Goal: Task Accomplishment & Management: Manage account settings

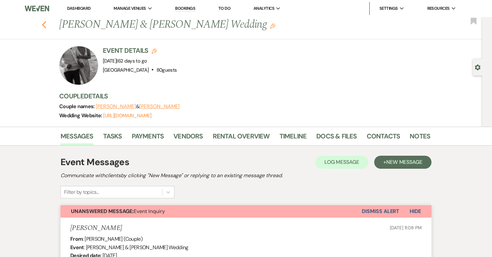
click at [44, 20] on button "Previous" at bounding box center [44, 24] width 5 height 9
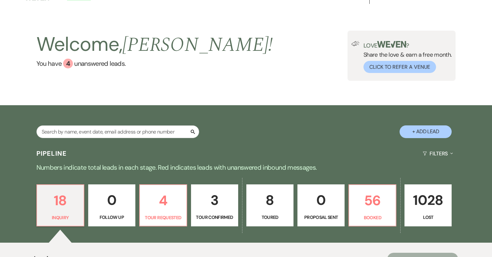
scroll to position [12, 0]
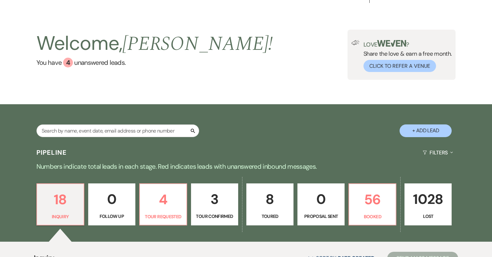
click at [276, 196] on p "8" at bounding box center [270, 199] width 39 height 22
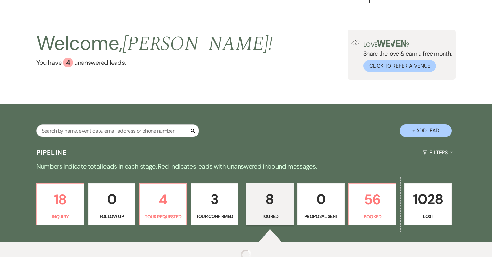
select select "5"
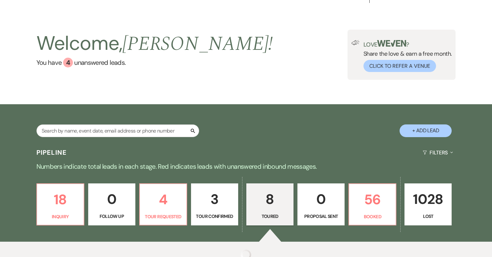
select select "5"
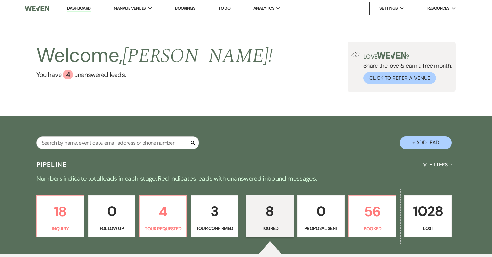
click at [217, 210] on p "3" at bounding box center [214, 211] width 39 height 22
select select "4"
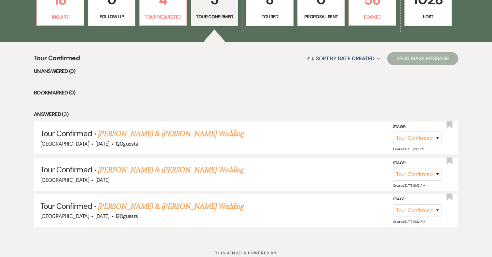
scroll to position [216, 0]
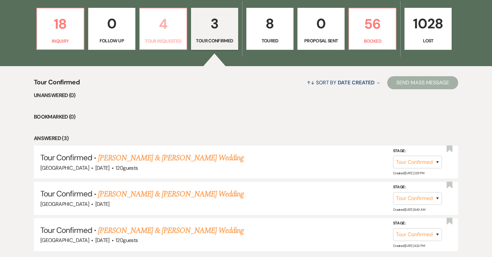
click at [168, 21] on p "4" at bounding box center [163, 24] width 39 height 22
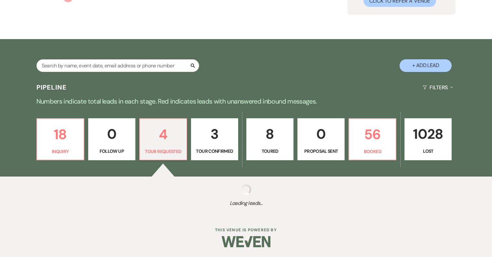
select select "2"
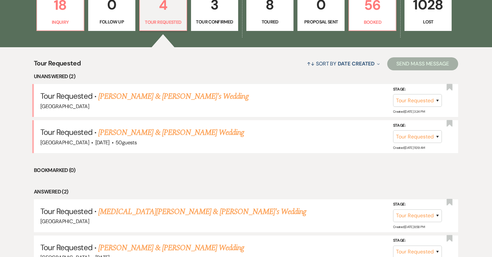
scroll to position [210, 0]
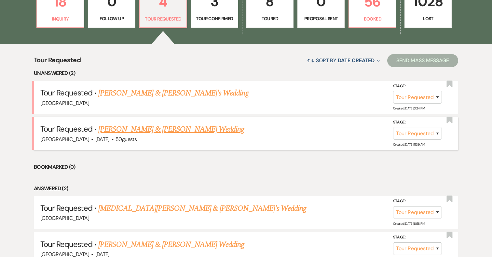
click at [163, 129] on link "[PERSON_NAME] & [PERSON_NAME] Wedding" at bounding box center [171, 129] width 146 height 12
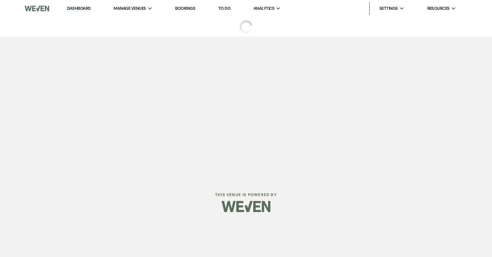
select select "2"
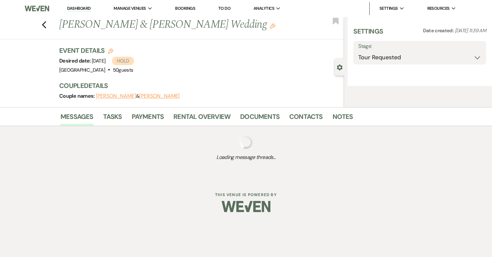
select select "5"
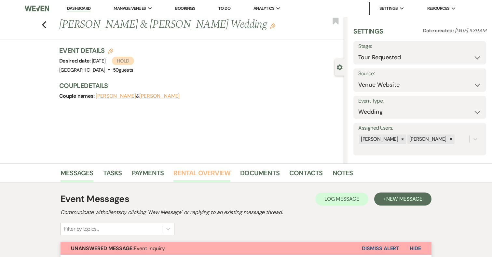
click at [212, 174] on link "Rental Overview" at bounding box center [201, 175] width 57 height 14
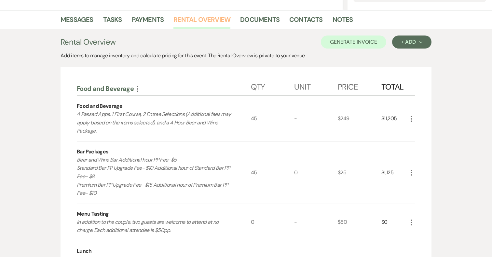
scroll to position [173, 0]
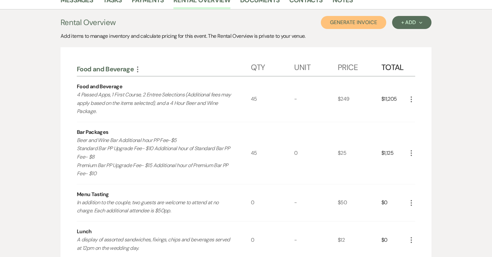
click at [360, 18] on button "Generate Invoice" at bounding box center [353, 22] width 65 height 13
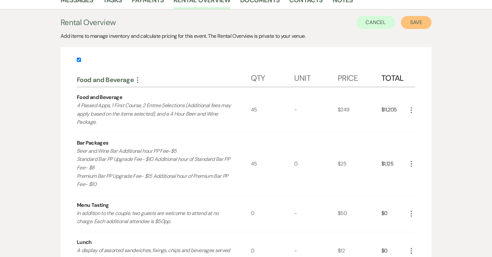
click at [415, 23] on button "Save" at bounding box center [416, 22] width 31 height 13
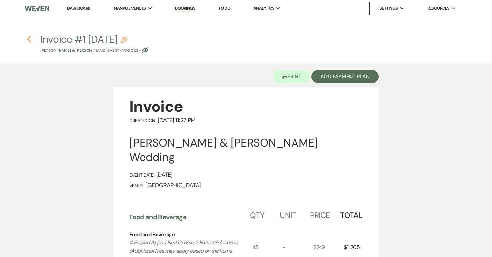
click at [29, 38] on use "button" at bounding box center [29, 39] width 4 height 7
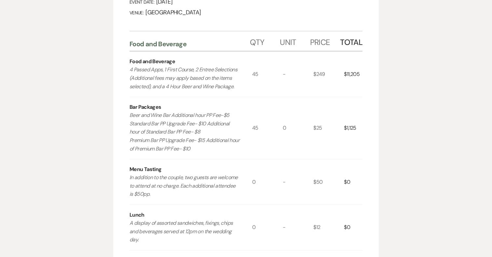
select select "2"
select select "5"
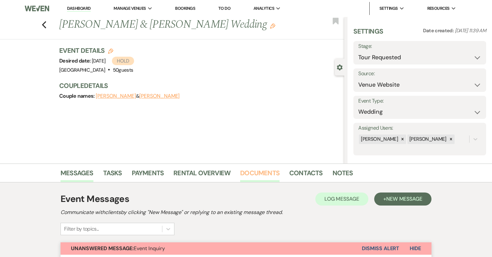
click at [266, 174] on link "Documents" at bounding box center [259, 175] width 39 height 14
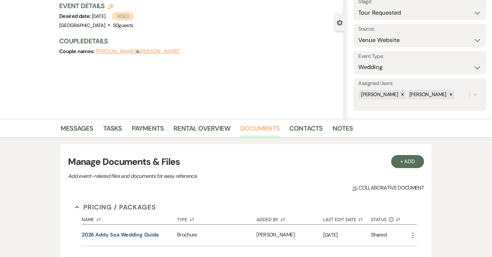
scroll to position [44, 0]
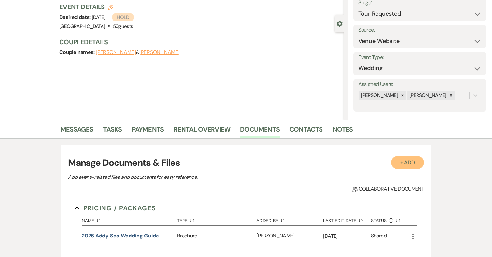
click at [404, 165] on button "+ Add" at bounding box center [407, 162] width 33 height 13
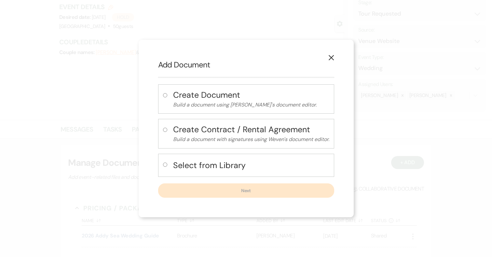
click at [230, 164] on h4 "Select from Library" at bounding box center [251, 164] width 156 height 11
radio input "true"
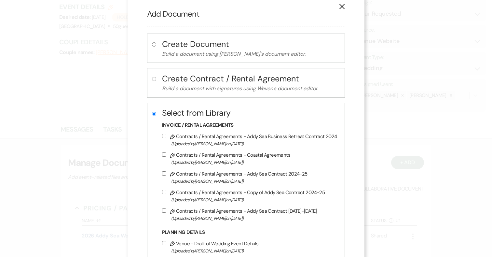
scroll to position [0, 0]
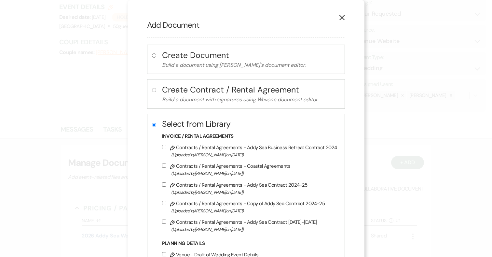
click at [166, 222] on input "Pencil Contracts / Rental Agreements - Addy Sea Contract 2025-2026 (Uploaded by…" at bounding box center [164, 221] width 4 height 4
checkbox input "true"
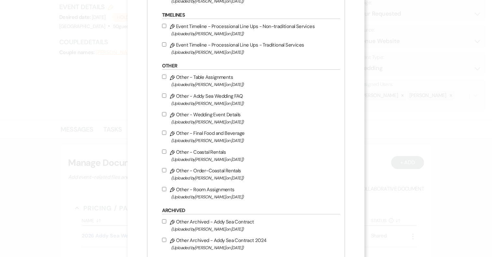
scroll to position [329, 0]
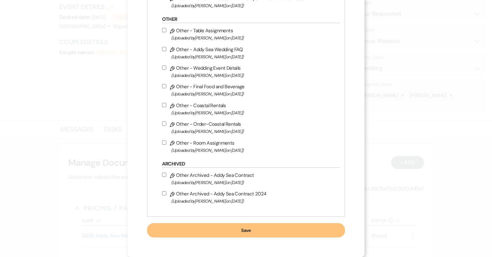
click at [228, 231] on button "Save" at bounding box center [246, 230] width 198 height 14
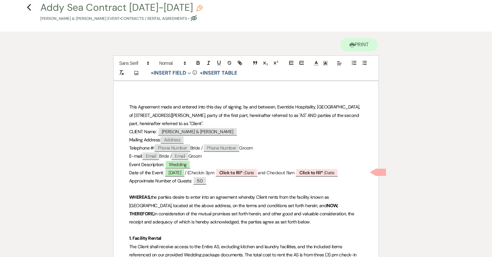
scroll to position [52, 0]
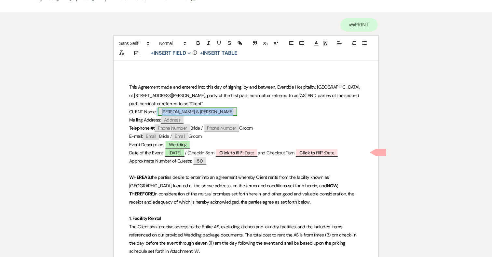
click at [201, 114] on span "Zachary Bowers & Jacquelyn Shugarts" at bounding box center [197, 111] width 79 height 8
select select "smartCustomField"
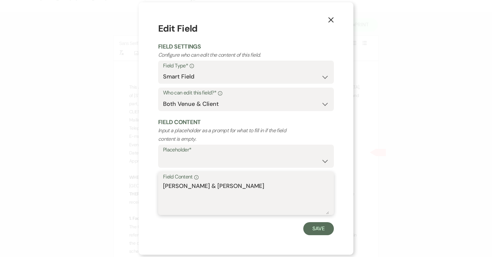
drag, startPoint x: 215, startPoint y: 186, endPoint x: 157, endPoint y: 186, distance: 57.9
click at [157, 186] on div "X Edit Field Field Settings Configure who can edit the content of this field. F…" at bounding box center [246, 128] width 215 height 252
click at [224, 188] on textarea "Jacquelyn Shugarts" at bounding box center [246, 198] width 166 height 33
paste textarea "Zachary Bowers &"
click at [215, 187] on textarea "Jacquelyn Shugarts Zachary Bowers &" at bounding box center [246, 198] width 166 height 33
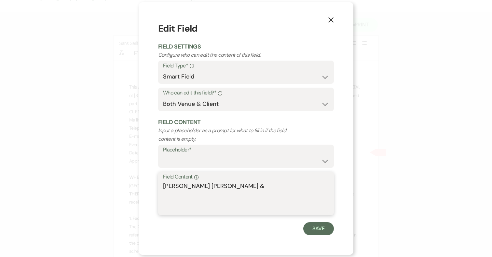
click at [219, 187] on textarea "Jacquelyn Shugarts Zachary Bowers &" at bounding box center [246, 198] width 166 height 33
drag, startPoint x: 269, startPoint y: 186, endPoint x: 288, endPoint y: 186, distance: 18.6
click at [288, 186] on textarea "Jacquelyn Shugarts & Zachary Bowers &" at bounding box center [246, 198] width 166 height 33
type textarea "Jacquelyn Shugarts & Zachary Bowers"
click at [317, 227] on button "Save" at bounding box center [318, 228] width 31 height 13
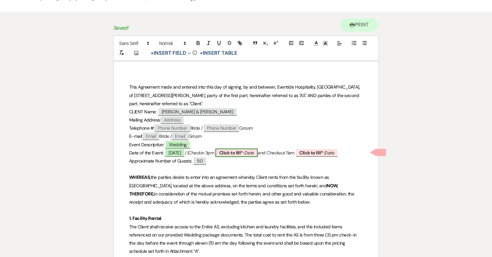
click at [245, 154] on b "Click to fill* :" at bounding box center [231, 153] width 25 height 6
select select "owner"
select select "Date"
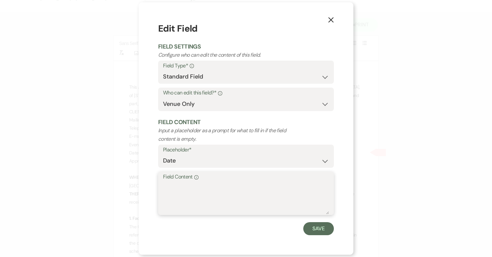
click at [204, 196] on textarea "Field Content Info" at bounding box center [246, 198] width 166 height 33
type textarea "05/08/2026"
click at [315, 229] on button "Save" at bounding box center [318, 228] width 31 height 13
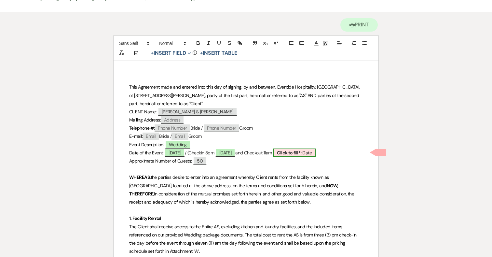
click at [302, 154] on b "Click to fill* :" at bounding box center [289, 153] width 25 height 6
select select "owner"
select select "Date"
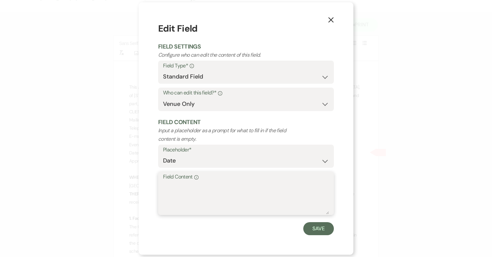
click at [200, 190] on textarea "Field Content Info" at bounding box center [246, 198] width 166 height 33
type textarea "05/10/2026"
click at [314, 228] on button "Save" at bounding box center [318, 228] width 31 height 13
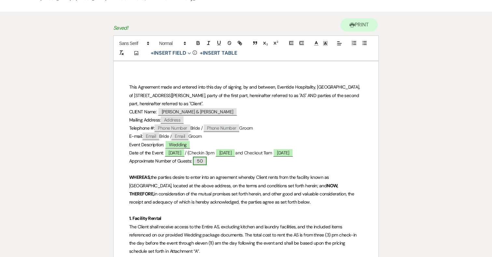
click at [204, 161] on span "50" at bounding box center [200, 161] width 14 height 8
select select "smartCustomField"
select select "{{guestCount}}"
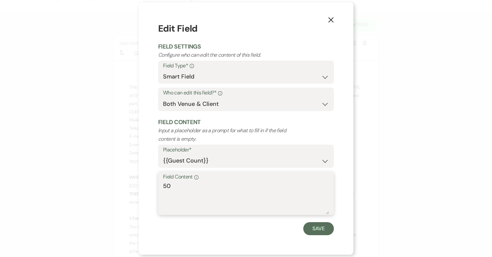
drag, startPoint x: 176, startPoint y: 188, endPoint x: 149, endPoint y: 188, distance: 26.7
click at [149, 188] on div "X Edit Field Field Settings Configure who can edit the content of this field. F…" at bounding box center [246, 128] width 215 height 252
type textarea "45"
click at [321, 227] on button "Save" at bounding box center [318, 228] width 31 height 13
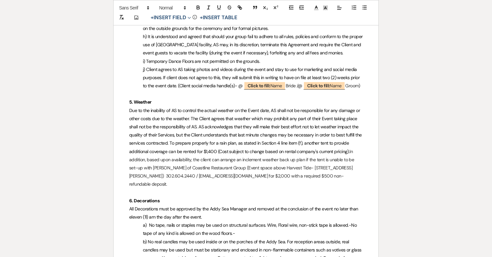
scroll to position [729, 0]
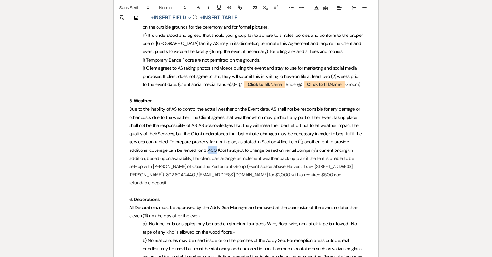
drag, startPoint x: 208, startPoint y: 157, endPoint x: 215, endPoint y: 157, distance: 7.8
click at [215, 153] on span "Due to the inability of AS to control the actual weather on the Event date, AS …" at bounding box center [246, 129] width 234 height 47
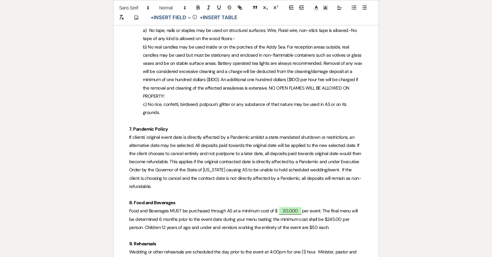
scroll to position [928, 0]
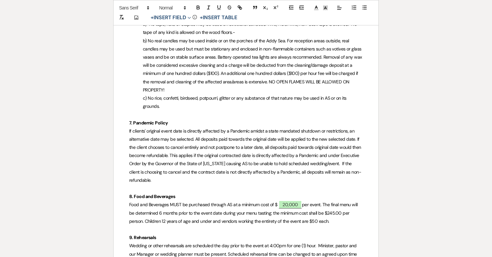
click at [335, 219] on span "per event. The final menu will be determined 6 months prior to the event date d…" at bounding box center [244, 212] width 230 height 22
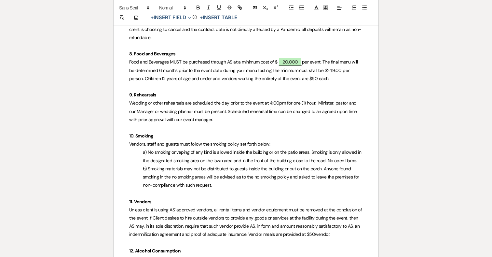
scroll to position [1071, 0]
click at [328, 82] on p "Food and Beverages MUST be purchased through AS at a minimum cost of $ ﻿ 20,000…" at bounding box center [246, 69] width 234 height 25
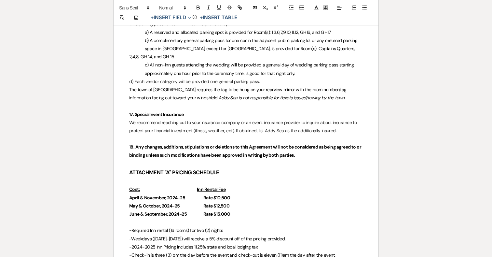
scroll to position [1738, 0]
drag, startPoint x: 129, startPoint y: 197, endPoint x: 236, endPoint y: 199, distance: 106.5
click at [236, 199] on p "April & November, 2024-25 Rate $10,500" at bounding box center [246, 197] width 234 height 8
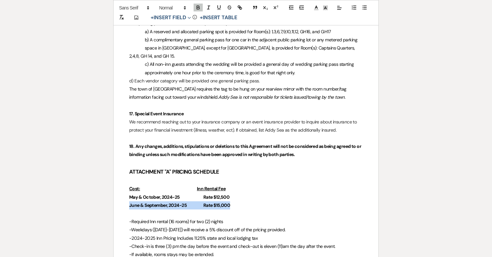
drag, startPoint x: 236, startPoint y: 206, endPoint x: 122, endPoint y: 204, distance: 114.2
drag, startPoint x: 181, startPoint y: 197, endPoint x: 162, endPoint y: 195, distance: 18.3
click at [162, 195] on strong "May & October, 2024-25" at bounding box center [154, 197] width 51 height 6
click at [199, 199] on strong "Rate $12,500" at bounding box center [197, 197] width 26 height 6
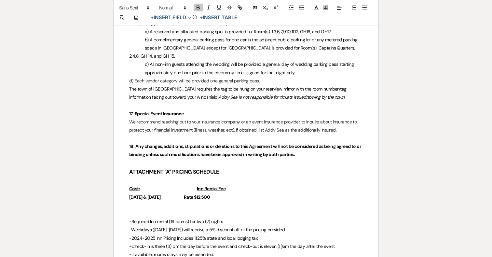
click at [207, 188] on u "Inn Rental Fee" at bounding box center [211, 189] width 29 height 6
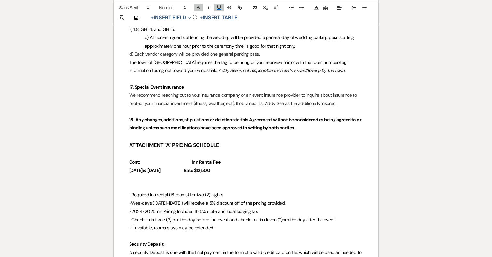
scroll to position [1771, 0]
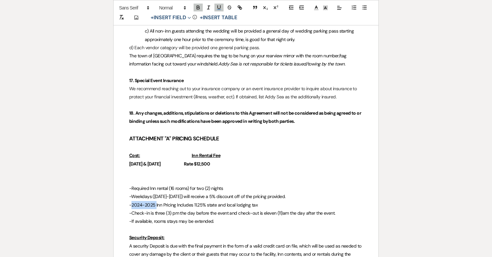
drag, startPoint x: 156, startPoint y: 204, endPoint x: 132, endPoint y: 203, distance: 23.1
click at [132, 203] on span "-2024-2025 Inn Pricing Includes 11.25% state and local lodging tax" at bounding box center [193, 205] width 129 height 6
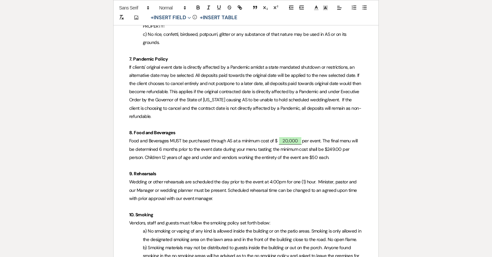
scroll to position [988, 0]
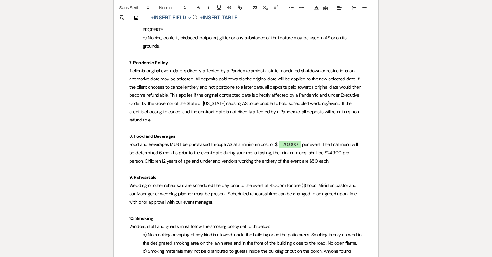
click at [330, 165] on p "Food and Beverages MUST be purchased through AS at a minimum cost of $ ﻿ 20,000…" at bounding box center [246, 152] width 234 height 25
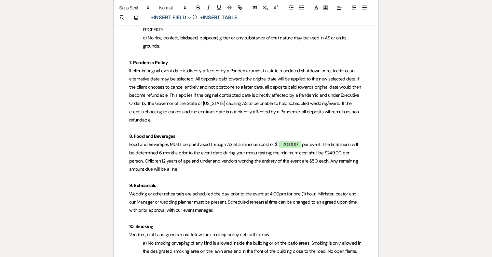
click at [153, 172] on span "per event. The final menu will be determined 6 months prior to the event date d…" at bounding box center [244, 156] width 230 height 31
drag, startPoint x: 146, startPoint y: 176, endPoint x: 201, endPoint y: 176, distance: 55.0
click at [201, 173] on p "Food and Beverages MUST be purchased through AS at a minimum cost of $ ﻿ 20,000…" at bounding box center [246, 156] width 234 height 33
drag, startPoint x: 129, startPoint y: 177, endPoint x: 147, endPoint y: 177, distance: 18.6
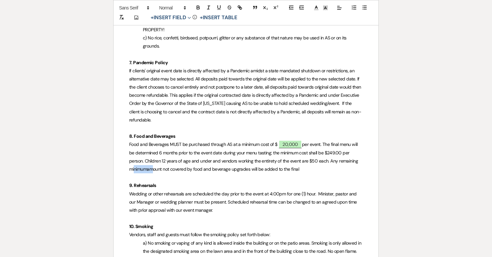
click at [207, 172] on span "per event. The final menu will be determined 6 months prior to the event date d…" at bounding box center [244, 156] width 230 height 31
drag, startPoint x: 280, startPoint y: 177, endPoint x: 262, endPoint y: 175, distance: 17.3
click at [262, 171] on span "per event. The final menu will be determined 6 months prior to the event date d…" at bounding box center [244, 156] width 230 height 31
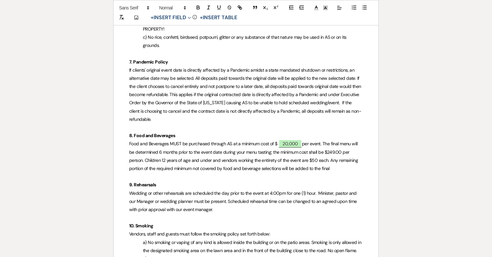
click at [330, 172] on p "Food and Beverages MUST be purchased through AS at a minimum cost of $ ﻿ 20,000…" at bounding box center [246, 156] width 234 height 33
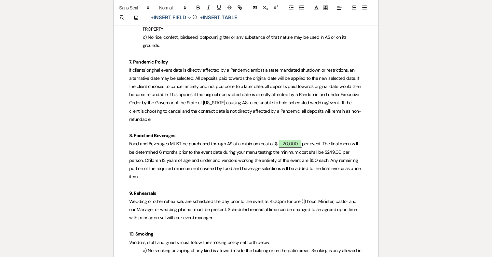
drag, startPoint x: 344, startPoint y: 176, endPoint x: 168, endPoint y: 186, distance: 176.7
click at [168, 181] on p "Food and Beverages MUST be purchased through AS at a minimum cost of $ ﻿ 20,000…" at bounding box center [246, 160] width 234 height 41
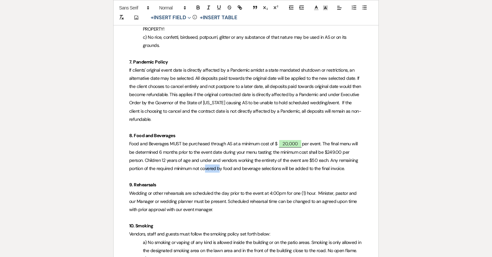
drag, startPoint x: 201, startPoint y: 175, endPoint x: 217, endPoint y: 174, distance: 16.3
click at [217, 171] on span "per event. The final menu will be determined 6 months prior to the event date d…" at bounding box center [244, 156] width 230 height 31
click at [194, 171] on span "per event. The final menu will be determined 6 months prior to the event date d…" at bounding box center [244, 156] width 230 height 31
click at [352, 172] on p "Food and Beverages MUST be purchased through AS at a minimum cost of $ ﻿ 20,000…" at bounding box center [246, 156] width 234 height 33
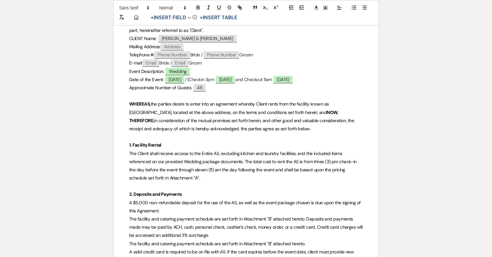
scroll to position [0, 0]
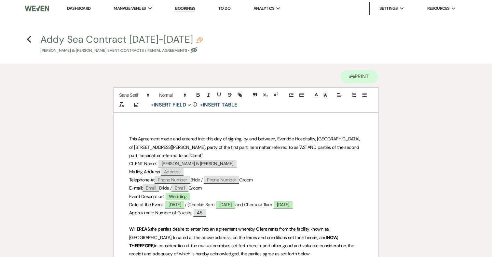
click at [196, 38] on icon "Pencil" at bounding box center [199, 40] width 7 height 7
select select "10"
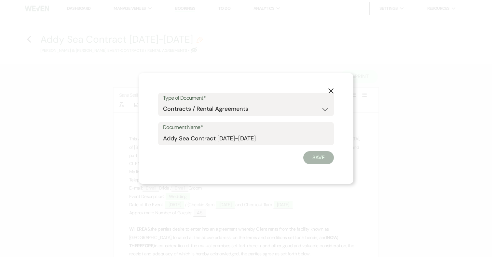
click at [332, 89] on icon "X" at bounding box center [331, 91] width 6 height 6
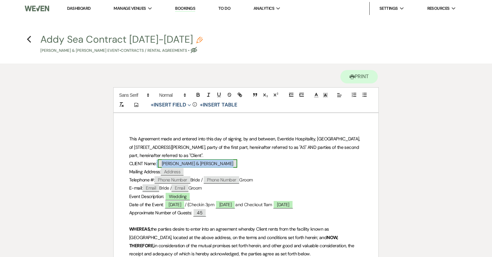
click at [209, 163] on span "Jacquelyn Shugarts & Zachary Bowers" at bounding box center [197, 163] width 79 height 8
select select "smartCustomField"
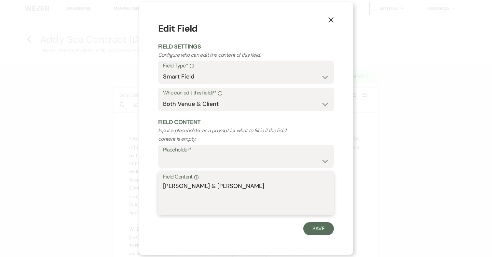
drag, startPoint x: 269, startPoint y: 186, endPoint x: 194, endPoint y: 186, distance: 74.9
click at [194, 186] on textarea "Jacquelyn Shugarts & Zachary Bowers" at bounding box center [246, 198] width 166 height 33
click at [321, 228] on button "Save" at bounding box center [318, 228] width 31 height 13
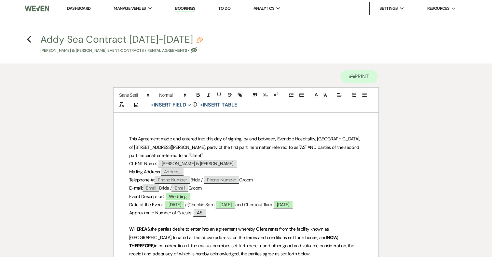
click at [187, 36] on button "Addy Sea Contract 2025-2026 Pencil Zachary Bowers & Jacquelyn Shugarts's Event …" at bounding box center [121, 43] width 162 height 19
select select "10"
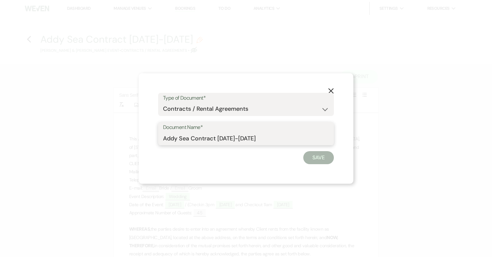
click at [163, 138] on input "Addy Sea Contract 2025-2026" at bounding box center [246, 138] width 166 height 13
paste input "Shugarts & Zachary Bowers"
drag, startPoint x: 187, startPoint y: 138, endPoint x: 220, endPoint y: 139, distance: 32.2
click at [220, 139] on input "Shugarts & Zachary BowersAddy Sea Contract 2025-2026" at bounding box center [246, 138] width 166 height 13
drag, startPoint x: 264, startPoint y: 138, endPoint x: 282, endPoint y: 138, distance: 18.6
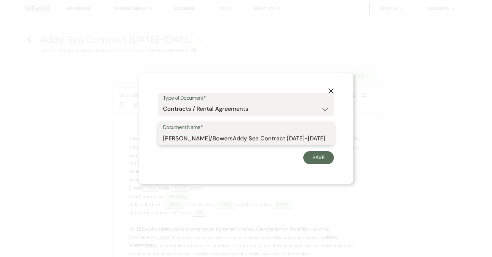
click at [282, 138] on input "Shugarts/BowersAddy Sea Contract 2025-2026" at bounding box center [246, 138] width 166 height 13
type input "Shugarts/BowersAddy Sea Contract 2026"
click at [324, 154] on button "Save" at bounding box center [318, 157] width 31 height 13
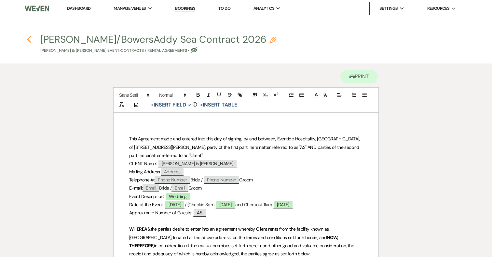
click at [29, 38] on icon "Previous" at bounding box center [29, 39] width 5 height 8
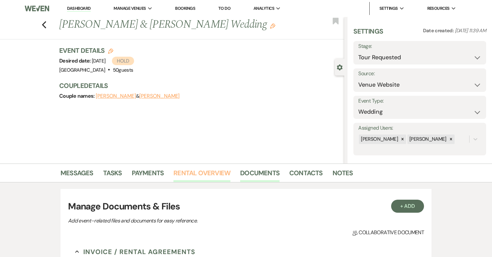
click at [198, 173] on link "Rental Overview" at bounding box center [201, 175] width 57 height 14
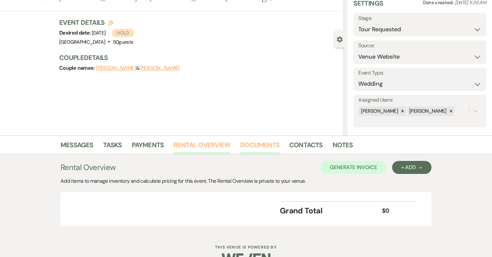
scroll to position [45, 0]
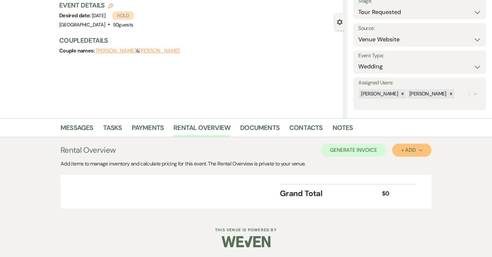
click at [414, 151] on div "+ Add Next" at bounding box center [411, 149] width 21 height 5
click at [407, 176] on button "Category" at bounding box center [409, 175] width 34 height 10
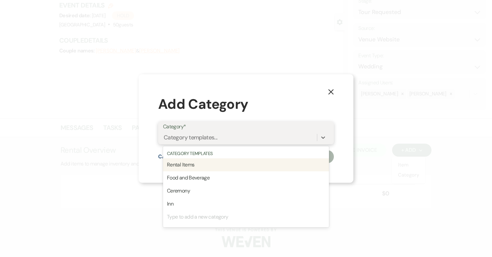
click at [220, 136] on div "Category templates..." at bounding box center [240, 137] width 154 height 11
click at [209, 164] on div "Rental Items" at bounding box center [246, 164] width 166 height 13
click at [213, 137] on div "Rental Items" at bounding box center [240, 137] width 154 height 11
click at [195, 167] on div "Food and Beverage" at bounding box center [246, 164] width 166 height 13
click at [269, 142] on div "Rental Items Food and Beverage" at bounding box center [240, 137] width 154 height 11
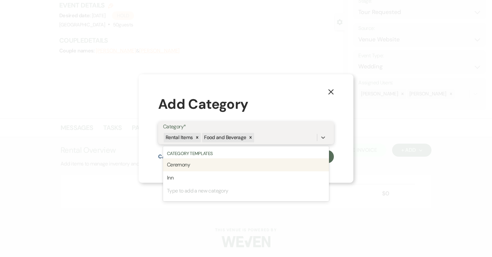
click at [218, 164] on div "Ceremony" at bounding box center [246, 164] width 166 height 13
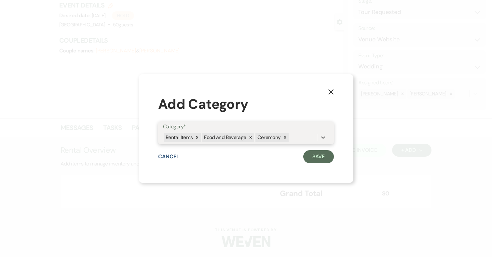
click at [300, 133] on div "Rental Items Food and Beverage Ceremony" at bounding box center [240, 137] width 154 height 11
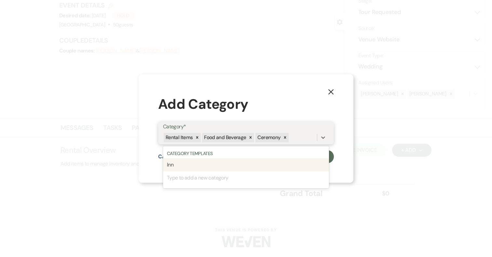
click at [214, 163] on div "Inn" at bounding box center [246, 164] width 166 height 13
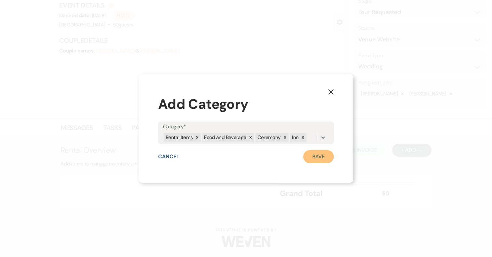
click at [314, 158] on button "Save" at bounding box center [318, 156] width 31 height 13
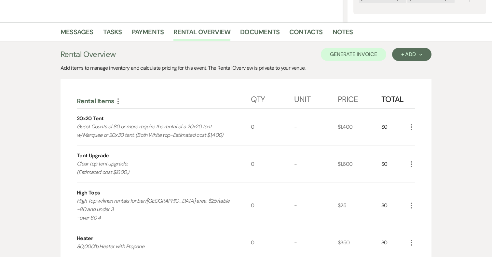
scroll to position [145, 0]
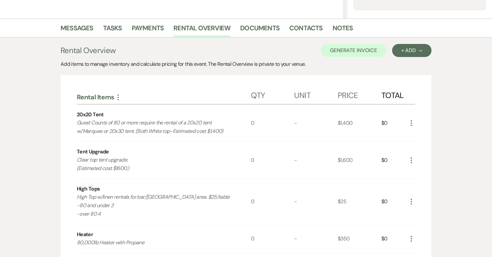
click at [116, 96] on icon "More" at bounding box center [118, 97] width 8 height 8
click at [125, 112] on icon "Expand" at bounding box center [123, 109] width 4 height 5
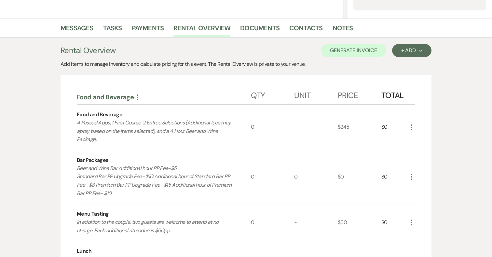
click at [412, 126] on icon "More" at bounding box center [411, 127] width 8 height 8
click at [417, 139] on icon "Pencil" at bounding box center [417, 140] width 4 height 5
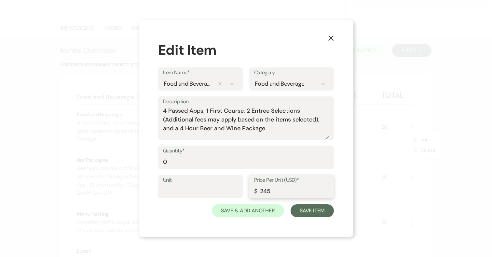
click at [277, 194] on input "245" at bounding box center [291, 191] width 75 height 13
type input "249"
drag, startPoint x: 176, startPoint y: 163, endPoint x: 150, endPoint y: 163, distance: 25.7
click at [150, 163] on div "X Edit Item Item Name* Food and Beverage Category Food and Beverage Description…" at bounding box center [246, 128] width 215 height 216
type input "45"
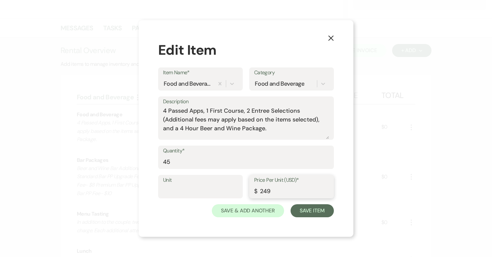
click at [277, 191] on input "249" at bounding box center [291, 191] width 75 height 13
click at [320, 211] on button "Save Item" at bounding box center [312, 210] width 43 height 13
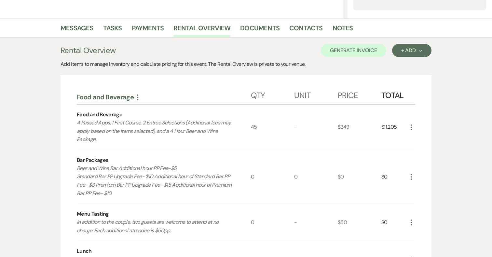
click at [413, 177] on icon "More" at bounding box center [411, 177] width 8 height 8
click at [417, 188] on icon "Pencil" at bounding box center [417, 189] width 4 height 5
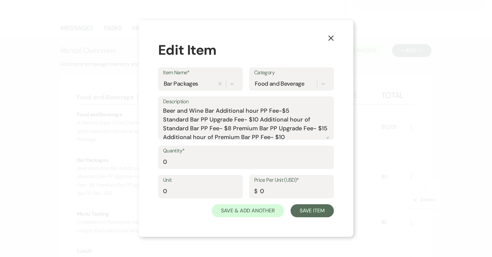
scroll to position [3, 0]
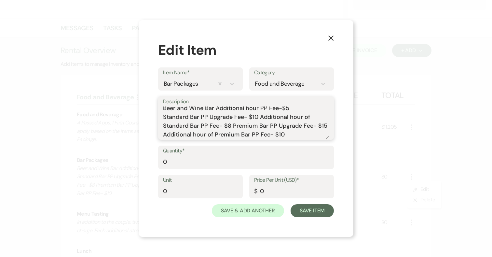
click at [230, 126] on textarea "Beer and Wine Bar Additional hour PP Fee-$5 Standard Bar PP Upgrade Fee- $10 Ad…" at bounding box center [246, 122] width 166 height 33
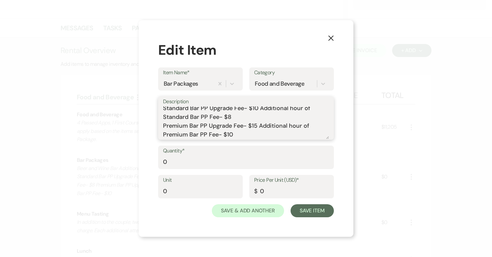
type textarea "Beer and Wine Bar Additional hour PP Fee-$5 Standard Bar PP Upgrade Fee- $10 Ad…"
click at [179, 161] on input "0" at bounding box center [246, 162] width 166 height 13
type input "45"
click at [272, 188] on input "0" at bounding box center [291, 191] width 75 height 13
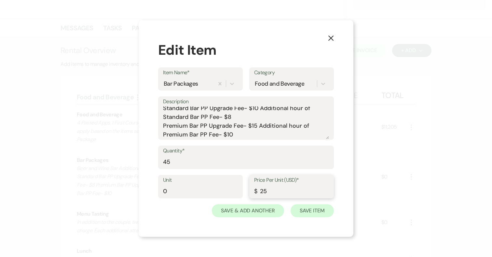
type input "25"
click at [323, 208] on button "Save Item" at bounding box center [312, 210] width 43 height 13
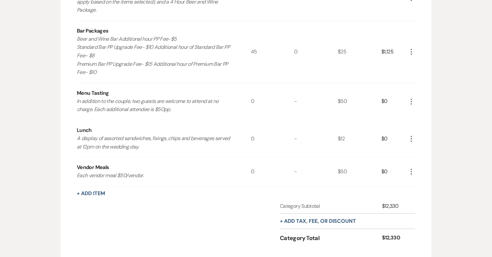
scroll to position [284, 0]
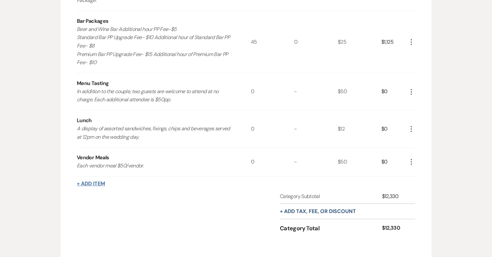
click at [102, 184] on button "+ Add Item" at bounding box center [91, 183] width 28 height 5
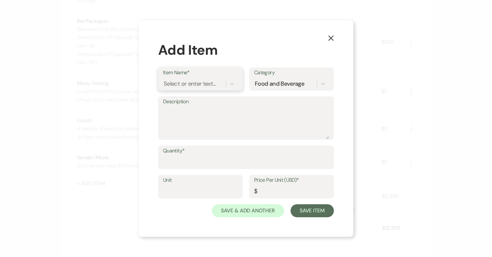
click at [206, 83] on div "Select or enter text..." at bounding box center [190, 83] width 52 height 9
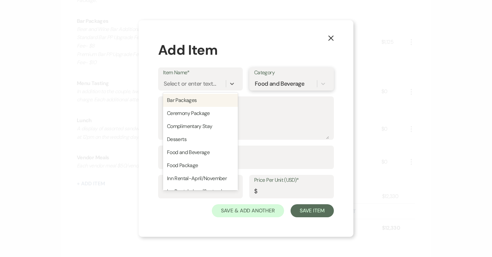
click at [270, 81] on div "Food and Beverage" at bounding box center [279, 83] width 49 height 9
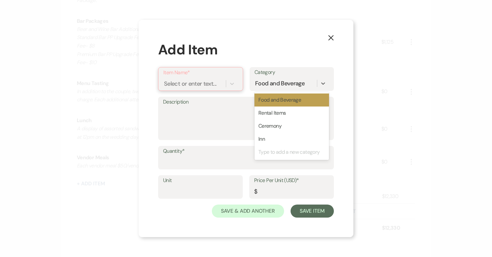
click at [193, 88] on div "Select or enter text..." at bounding box center [190, 83] width 52 height 9
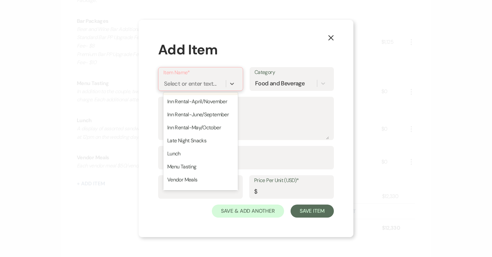
scroll to position [100, 0]
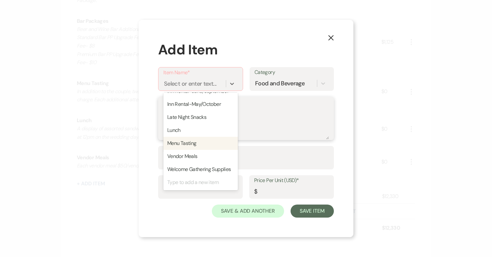
click at [279, 136] on textarea "Description" at bounding box center [246, 123] width 166 height 33
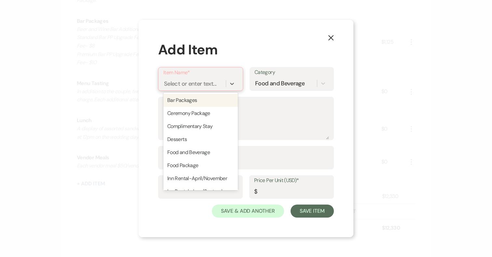
click at [181, 84] on div "Select or enter text..." at bounding box center [190, 83] width 52 height 9
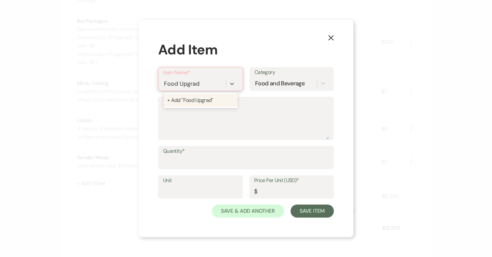
type input "Food Upgrade"
click at [194, 99] on div "+ Add "Food Upgrade"" at bounding box center [200, 100] width 75 height 13
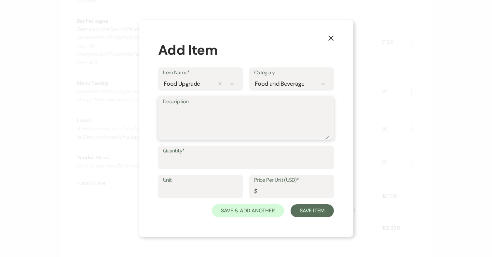
click at [188, 112] on textarea "Description" at bounding box center [246, 122] width 166 height 33
click at [183, 162] on input "Quantity*" at bounding box center [246, 162] width 166 height 13
type input "45"
click at [269, 190] on input "Price Per Unit (USD)*" at bounding box center [291, 191] width 75 height 13
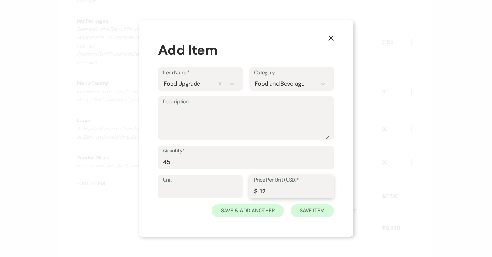
type input "12"
click at [301, 210] on button "Save Item" at bounding box center [312, 210] width 43 height 13
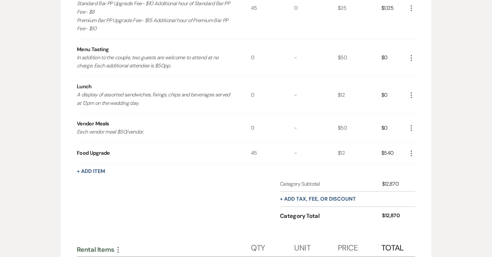
scroll to position [319, 0]
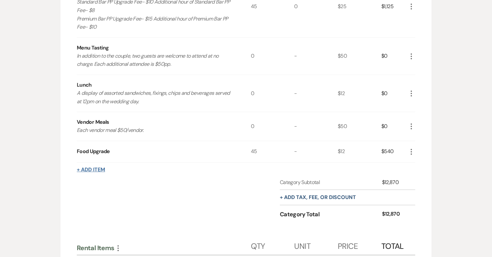
click at [100, 171] on button "+ Add Item" at bounding box center [91, 169] width 28 height 5
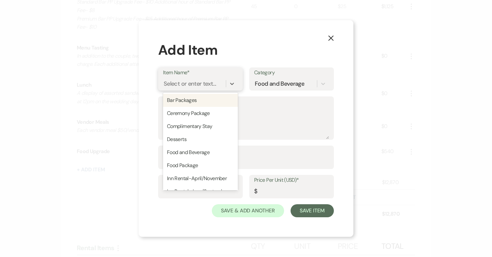
click at [186, 84] on div "Select or enter text..." at bounding box center [190, 83] width 52 height 9
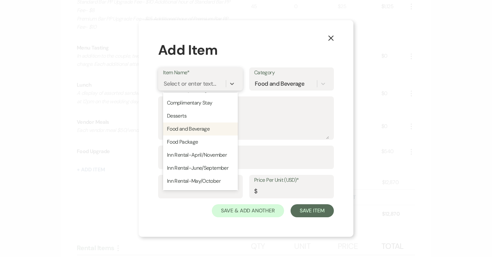
scroll to position [20, 0]
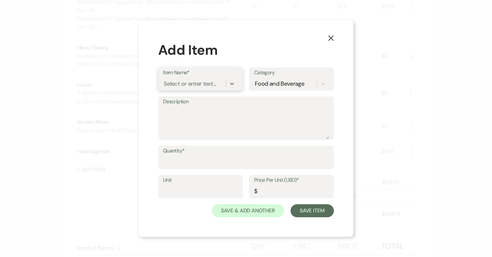
click at [193, 82] on div "Select or enter text..." at bounding box center [190, 83] width 52 height 9
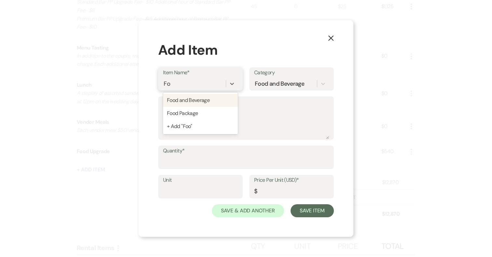
type input "F"
type input "Minimum Due"
click at [196, 97] on div "+ Add "Minimum Due"" at bounding box center [200, 100] width 75 height 13
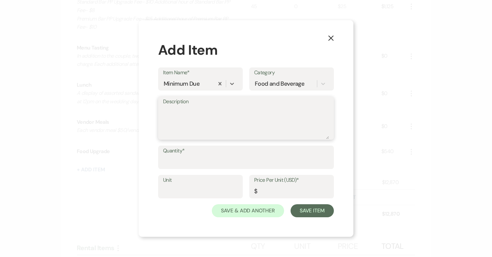
click at [179, 116] on textarea "Description" at bounding box center [246, 122] width 166 height 33
type textarea "F"
click at [164, 109] on textarea "$20,000 Minimum to be met" at bounding box center [246, 122] width 166 height 33
type textarea "Wedding Package $20,000 Minimum to be met"
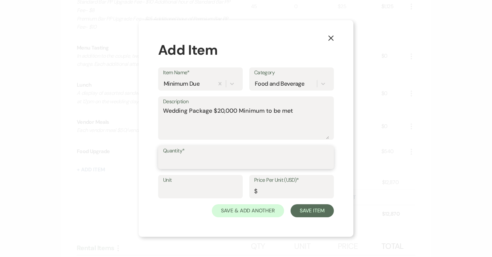
click at [200, 161] on input "Quantity*" at bounding box center [246, 162] width 166 height 13
type input "1"
click at [311, 212] on button "Save Item" at bounding box center [312, 210] width 43 height 13
click at [295, 192] on input "Price Per Unit (USD)*" at bounding box center [291, 191] width 75 height 13
type input "7230"
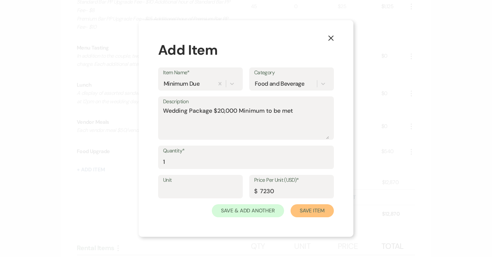
click at [321, 206] on button "Save Item" at bounding box center [312, 210] width 43 height 13
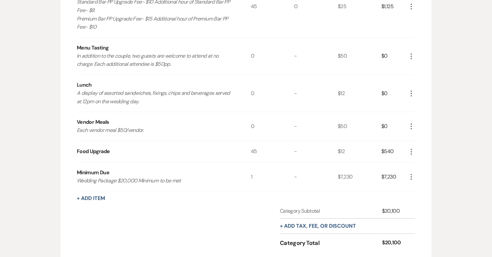
click at [413, 176] on icon "More" at bounding box center [411, 177] width 8 height 8
click at [426, 190] on button "Pencil Edit" at bounding box center [424, 189] width 34 height 10
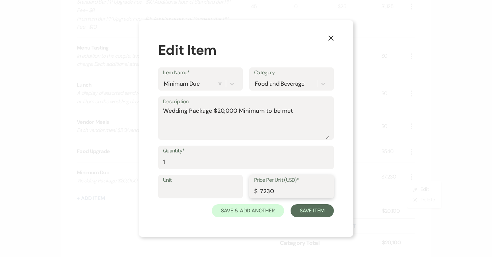
click at [267, 190] on input "7230" at bounding box center [291, 191] width 75 height 13
type input "7130"
click at [309, 214] on button "Save Item" at bounding box center [312, 210] width 43 height 13
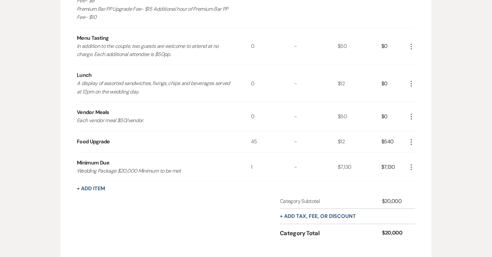
scroll to position [332, 0]
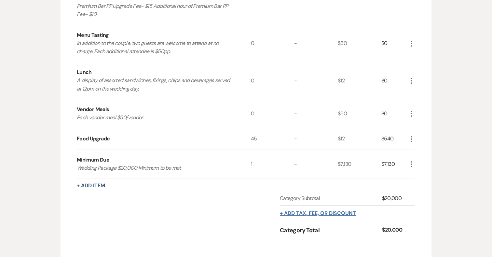
click at [343, 211] on button "+ Add tax, fee, or discount" at bounding box center [318, 213] width 76 height 5
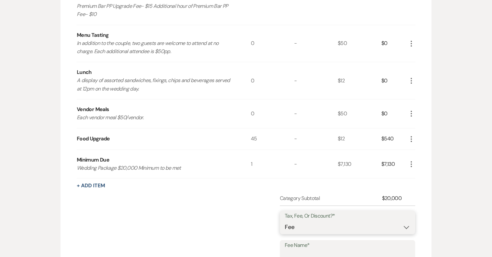
click at [328, 226] on select "Fee Discount Tax" at bounding box center [348, 227] width 126 height 13
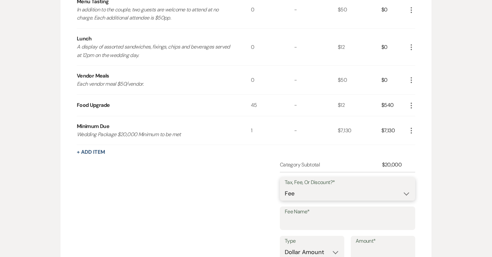
scroll to position [369, 0]
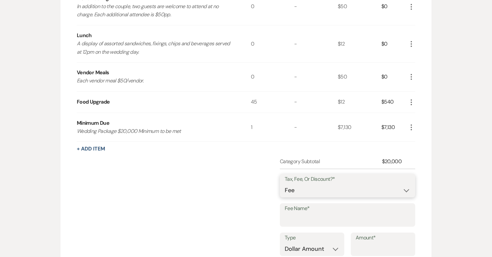
click at [303, 194] on select "Fee Discount Tax" at bounding box center [348, 190] width 126 height 13
click at [297, 218] on input "Fee Name*" at bounding box center [348, 219] width 126 height 13
type input "Gratuity"
click at [317, 243] on select "Dollar Amount Percentage" at bounding box center [312, 248] width 55 height 13
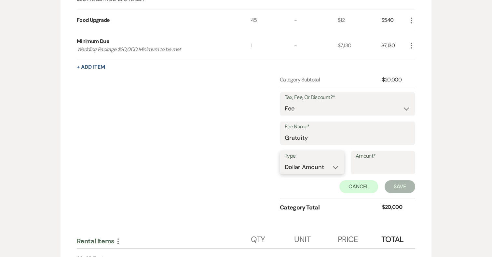
scroll to position [461, 0]
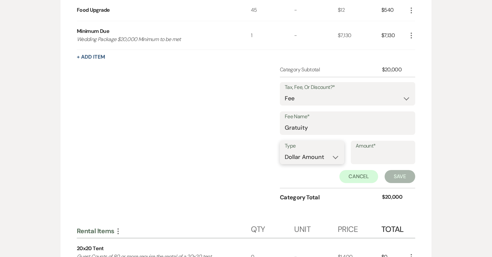
click at [313, 161] on select "Dollar Amount Percentage" at bounding box center [312, 157] width 55 height 13
select select "false"
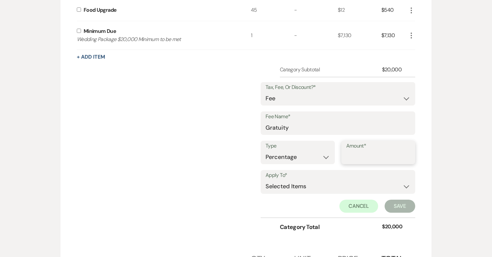
click at [366, 156] on input "Amount*" at bounding box center [378, 157] width 64 height 13
type input "20"
click at [334, 188] on select "Selected Items Category Subtotal (before all Taxes/Fees/Discounts) Category Tot…" at bounding box center [338, 186] width 145 height 13
select select "2"
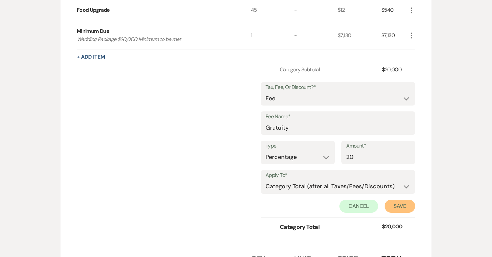
click at [402, 203] on button "Save" at bounding box center [400, 206] width 31 height 13
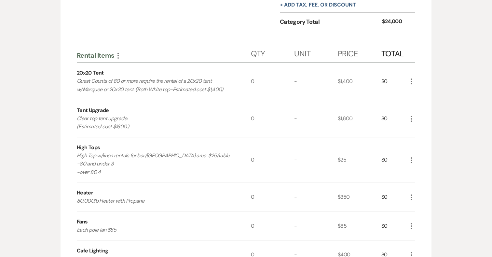
scroll to position [560, 0]
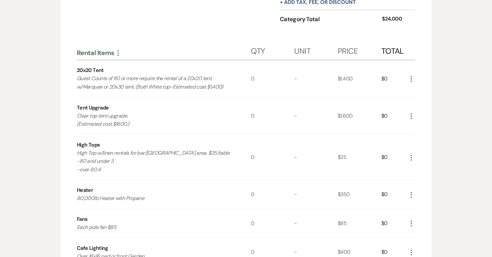
click at [410, 78] on icon "More" at bounding box center [411, 79] width 8 height 8
click at [423, 102] on button "X Delete" at bounding box center [424, 102] width 35 height 10
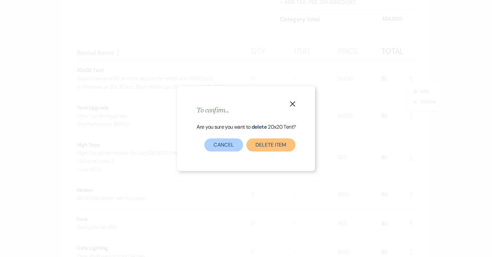
click at [261, 146] on button "Delete Item" at bounding box center [270, 144] width 49 height 13
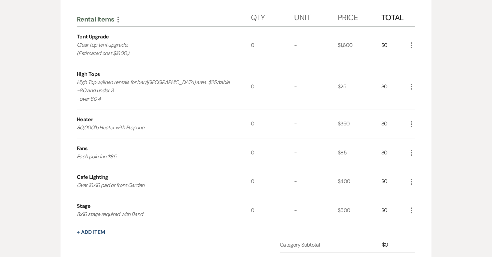
scroll to position [600, 0]
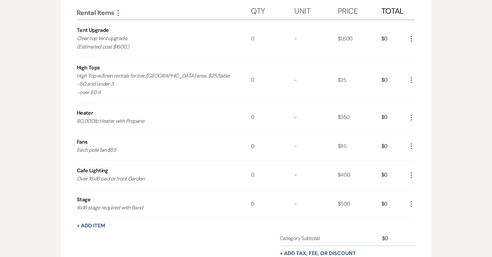
click at [412, 145] on icon "More" at bounding box center [411, 146] width 8 height 8
click at [419, 167] on button "X Delete" at bounding box center [424, 169] width 35 height 10
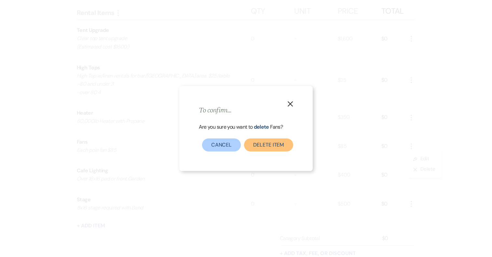
click at [266, 143] on button "Delete Item" at bounding box center [268, 144] width 49 height 13
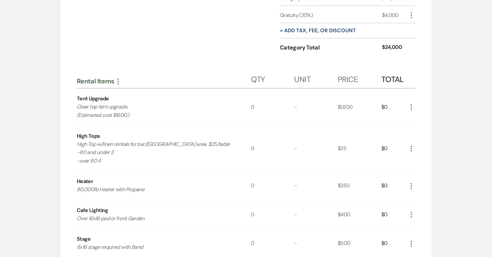
scroll to position [467, 0]
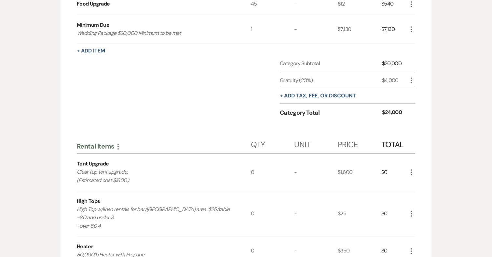
click at [115, 144] on icon "More" at bounding box center [118, 147] width 8 height 8
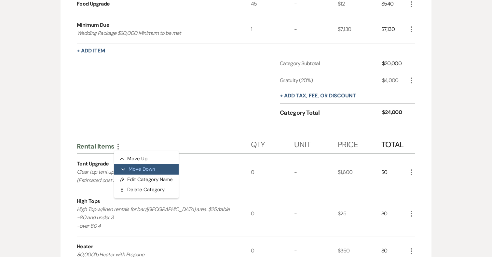
click at [134, 164] on button "Expand Move Down" at bounding box center [146, 169] width 64 height 10
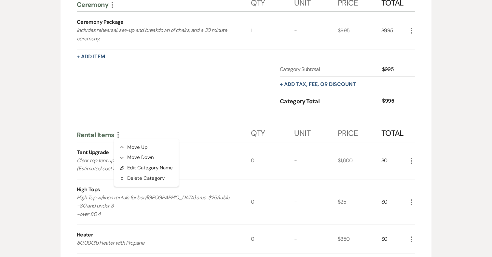
scroll to position [609, 0]
click at [224, 119] on div "Food and Beverage More Qty Unit Price Total Food and Beverage 4 Passed Apps, 1 …" at bounding box center [246, 124] width 338 height 1008
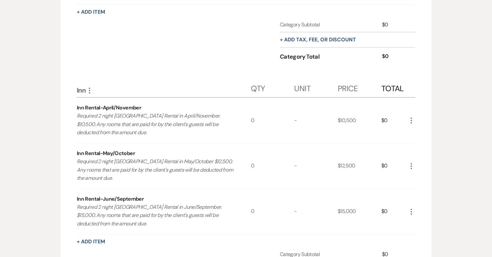
scroll to position [938, 0]
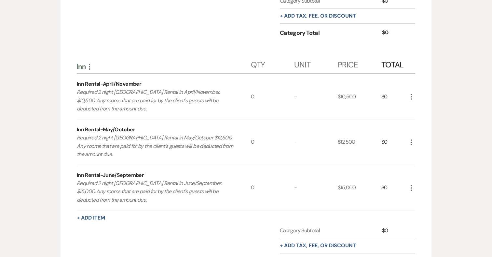
click at [91, 68] on icon "More" at bounding box center [90, 67] width 8 height 8
click at [99, 77] on button "Collapse Move Up" at bounding box center [118, 79] width 64 height 10
click at [110, 54] on div "Inn More Collapse Move Up Expand Move Down Pencil Edit Category Name Delete Del…" at bounding box center [246, 64] width 338 height 20
click at [412, 95] on icon "More" at bounding box center [411, 97] width 8 height 8
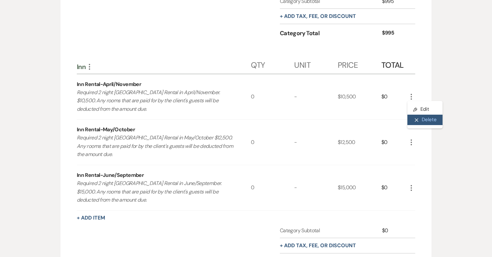
click at [420, 118] on button "X Delete" at bounding box center [424, 120] width 35 height 10
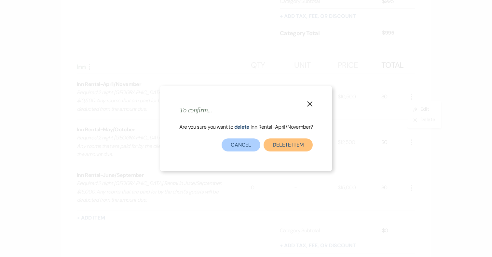
click at [281, 141] on button "Delete Item" at bounding box center [288, 144] width 49 height 13
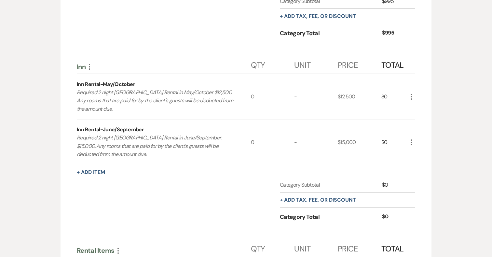
click at [409, 139] on icon "More" at bounding box center [411, 142] width 8 height 8
click at [417, 166] on icon "X" at bounding box center [417, 165] width 4 height 5
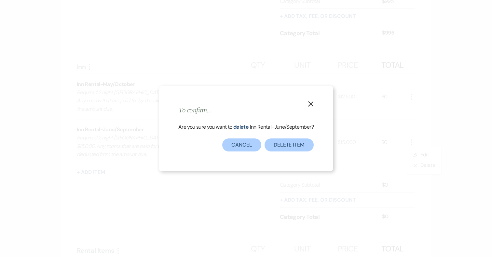
click at [284, 156] on div "X To confirm... Are you sure you want to delete Inn Rental-June/September ? Del…" at bounding box center [246, 128] width 174 height 85
click at [286, 145] on button "Delete Item" at bounding box center [289, 144] width 49 height 13
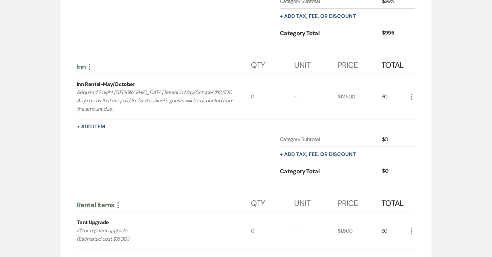
click at [411, 93] on icon "More" at bounding box center [411, 97] width 8 height 8
click at [421, 110] on button "Pencil Edit" at bounding box center [424, 109] width 34 height 10
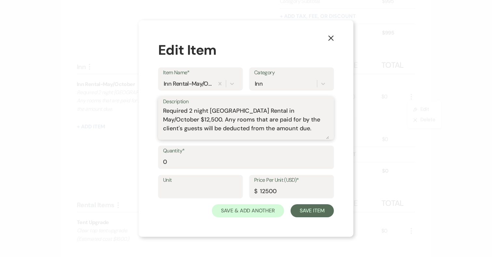
click at [210, 119] on textarea "Required 2 night Addy Sea Historic Inn Rental in May/October $12,500. Any rooms…" at bounding box center [246, 122] width 166 height 33
type textarea "Required 2 night Addy Sea Historic Inn Rental in May/October $13,000. Any rooms…"
click at [265, 190] on input "12500" at bounding box center [291, 191] width 75 height 13
type input "13000"
click at [316, 212] on button "Save Item" at bounding box center [312, 210] width 43 height 13
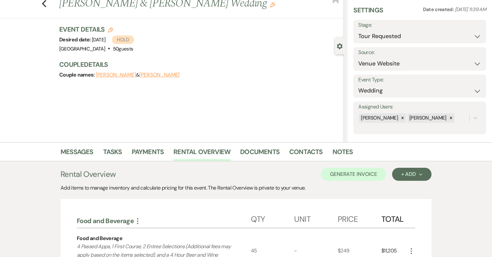
scroll to position [0, 0]
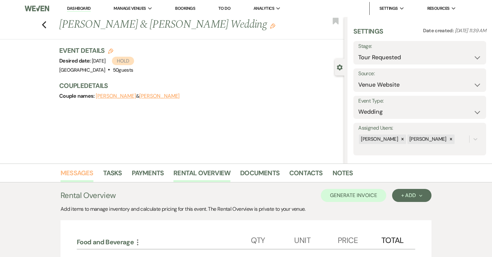
click at [76, 168] on link "Messages" at bounding box center [77, 175] width 33 height 14
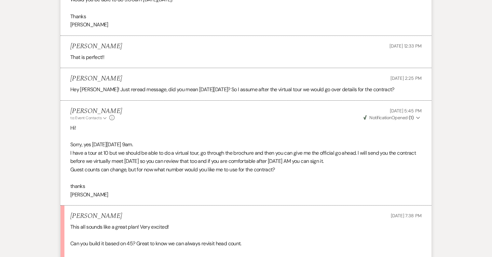
scroll to position [2083, 0]
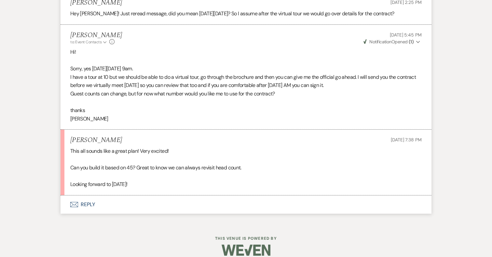
click at [89, 195] on button "Envelope Reply" at bounding box center [246, 204] width 371 height 18
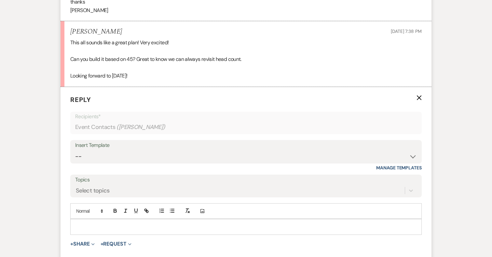
scroll to position [2207, 0]
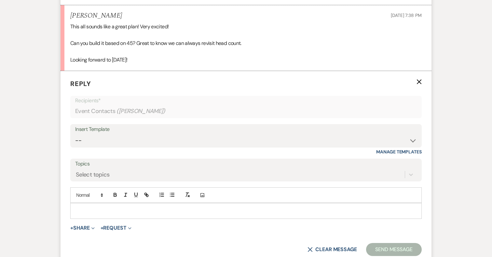
click at [101, 206] on div at bounding box center [246, 210] width 351 height 15
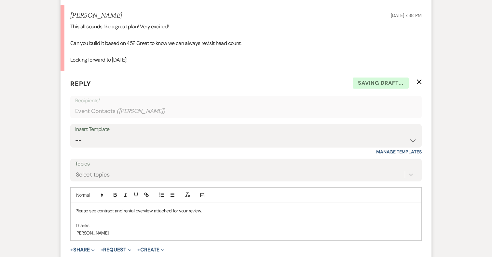
click at [113, 247] on button "+ Request Expand" at bounding box center [116, 249] width 31 height 5
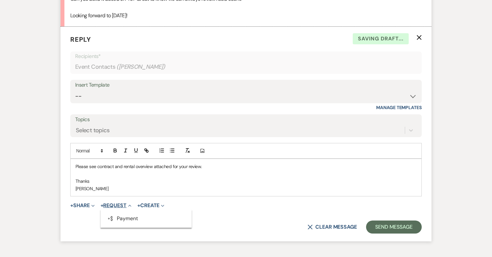
scroll to position [2252, 0]
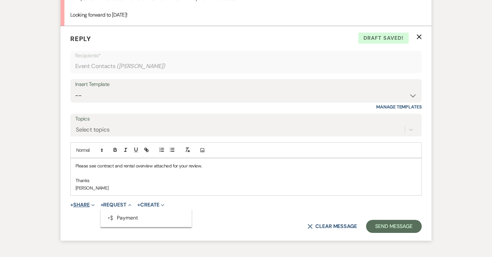
click at [90, 202] on button "+ Share Expand" at bounding box center [82, 204] width 24 height 5
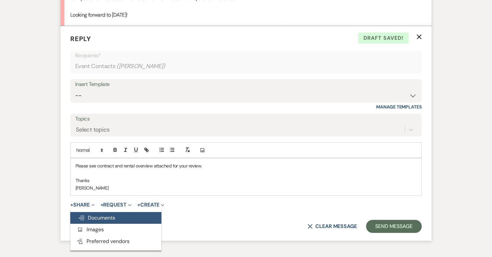
click at [96, 214] on span "Doc Upload Documents" at bounding box center [96, 217] width 37 height 7
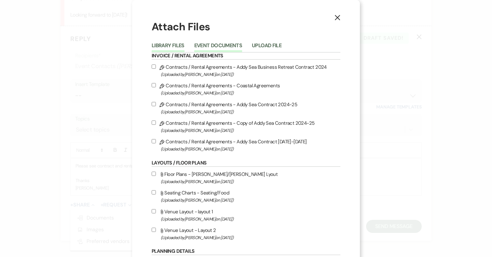
click at [225, 45] on button "Event Documents" at bounding box center [218, 47] width 48 height 9
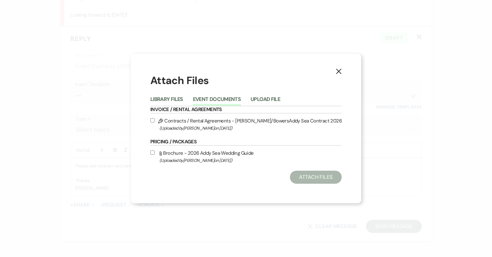
click at [338, 72] on use "button" at bounding box center [338, 71] width 5 height 5
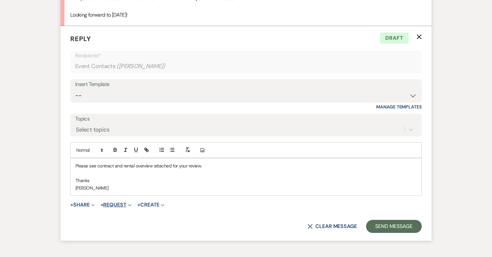
click at [117, 202] on button "+ Request Expand" at bounding box center [116, 204] width 31 height 5
click at [82, 202] on button "+ Share Expand" at bounding box center [82, 204] width 24 height 5
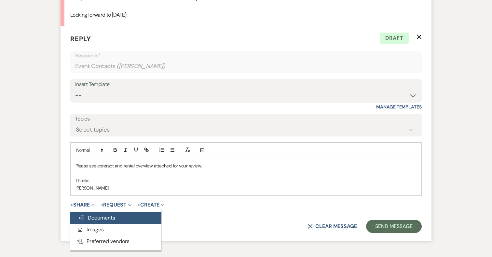
click at [93, 214] on span "Doc Upload Documents" at bounding box center [96, 217] width 37 height 7
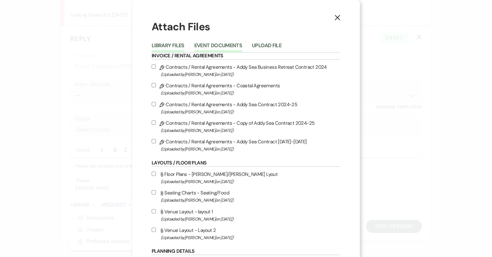
click at [218, 43] on button "Event Documents" at bounding box center [218, 47] width 48 height 9
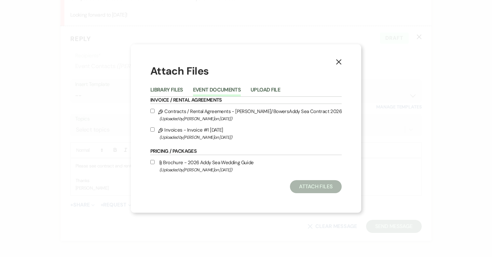
click at [154, 114] on label "Pencil Contracts / Rental Agreements - Shugarts/BowersAddy Sea Contract 2026 (U…" at bounding box center [245, 114] width 191 height 15
click at [154, 113] on input "Pencil Contracts / Rental Agreements - Shugarts/BowersAddy Sea Contract 2026 (U…" at bounding box center [152, 111] width 4 height 4
checkbox input "true"
click at [154, 124] on div "Pencil Contracts / Rental Agreements - Shugarts/BowersAddy Sea Contract 2026 (U…" at bounding box center [245, 124] width 191 height 34
click at [152, 126] on label "Pencil Invoices - Invoice #1 8-15-2025 (Uploaded by Katie Duke on Aug 16th, 202…" at bounding box center [245, 133] width 191 height 15
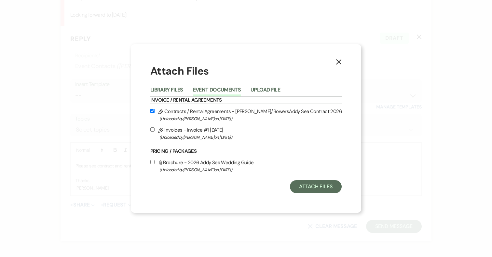
click at [152, 127] on input "Pencil Invoices - Invoice #1 8-15-2025 (Uploaded by Katie Duke on Aug 16th, 202…" at bounding box center [152, 129] width 4 height 4
checkbox input "true"
click at [299, 187] on button "Attach Files" at bounding box center [316, 186] width 52 height 13
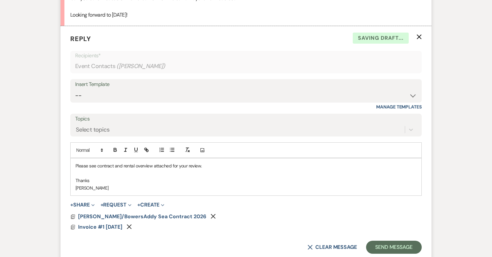
scroll to position [2256, 0]
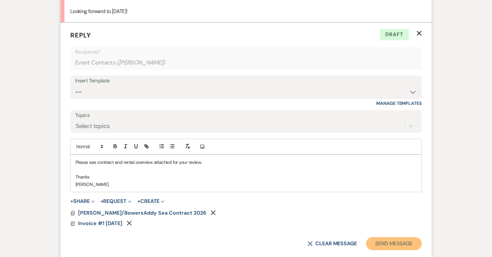
click at [401, 237] on button "Send Message" at bounding box center [394, 243] width 56 height 13
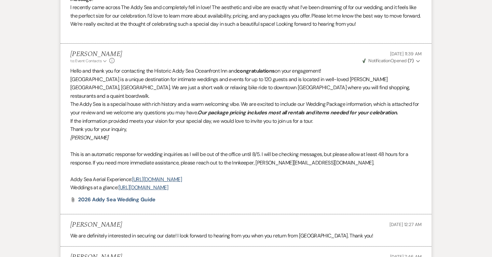
scroll to position [0, 0]
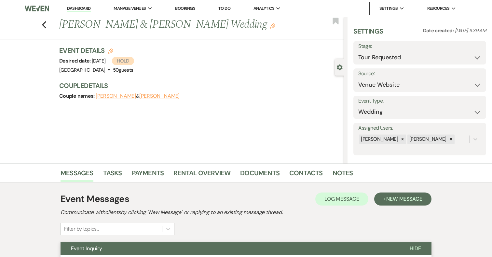
click at [76, 12] on li "Dashboard" at bounding box center [79, 8] width 30 height 13
click at [77, 7] on link "Dashboard" at bounding box center [78, 9] width 23 height 6
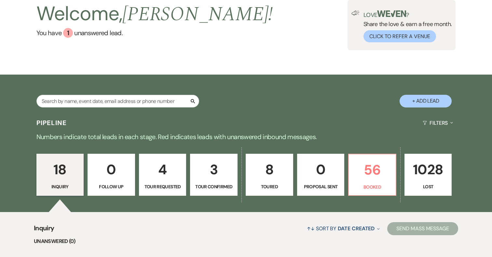
scroll to position [72, 0]
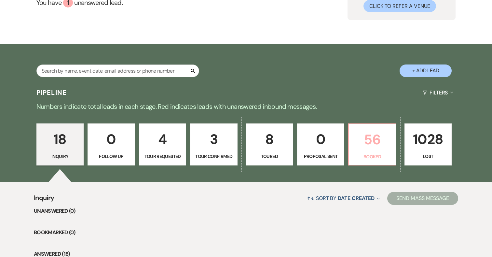
click at [373, 143] on p "56" at bounding box center [372, 140] width 39 height 22
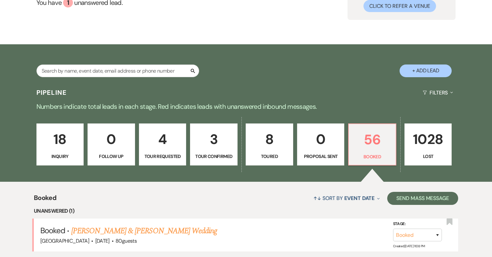
click at [269, 141] on p "8" at bounding box center [269, 139] width 39 height 22
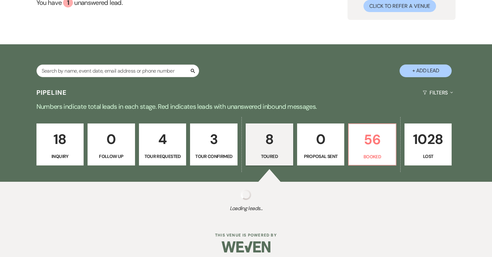
select select "5"
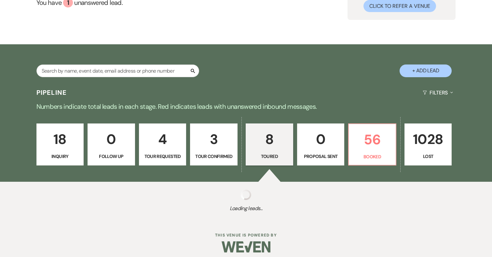
select select "5"
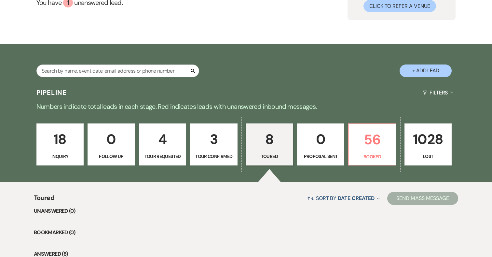
click at [212, 140] on p "3" at bounding box center [213, 139] width 39 height 22
select select "4"
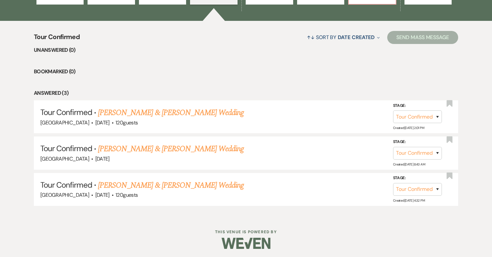
scroll to position [234, 0]
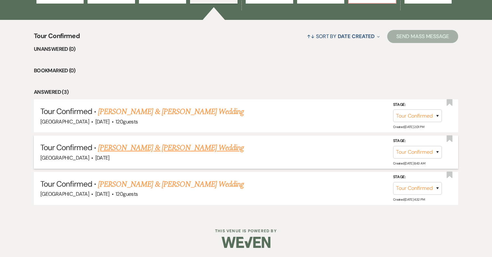
click at [169, 148] on link "Riley Cooper & Ashley Dyck's Wedding" at bounding box center [171, 148] width 146 height 12
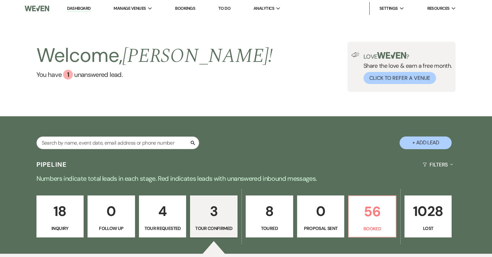
select select "4"
select select "5"
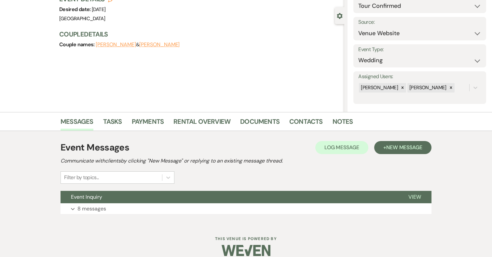
scroll to position [60, 0]
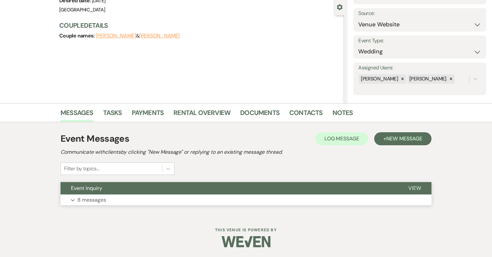
click at [95, 200] on p "8 messages" at bounding box center [91, 200] width 29 height 8
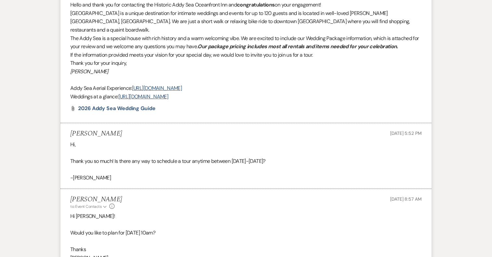
scroll to position [708, 0]
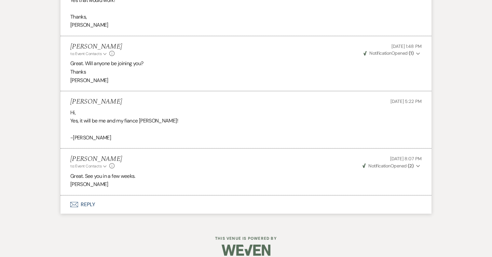
click at [92, 195] on button "Envelope Reply" at bounding box center [246, 204] width 371 height 18
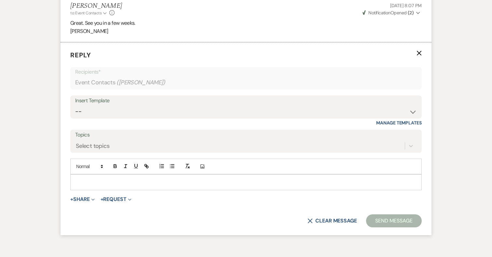
scroll to position [862, 0]
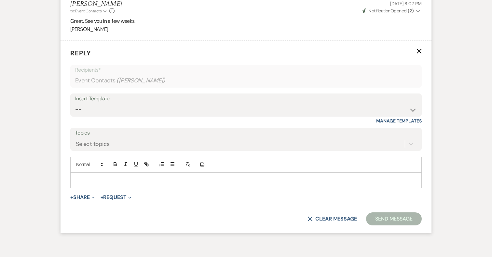
click at [104, 176] on p at bounding box center [246, 179] width 341 height 7
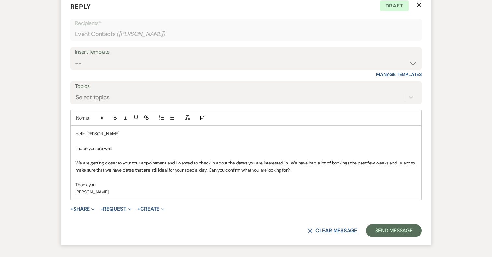
scroll to position [910, 0]
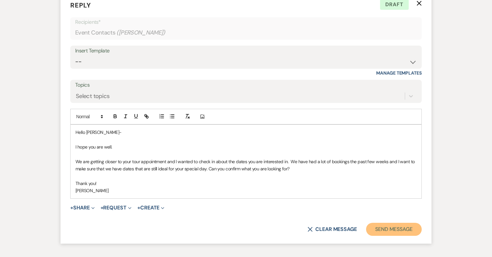
click at [384, 223] on button "Send Message" at bounding box center [394, 229] width 56 height 13
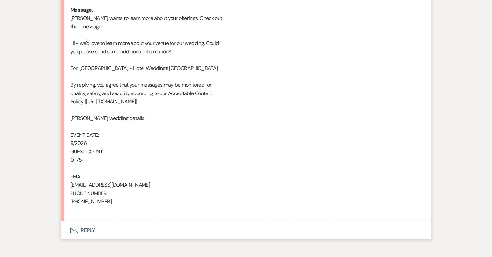
scroll to position [375, 0]
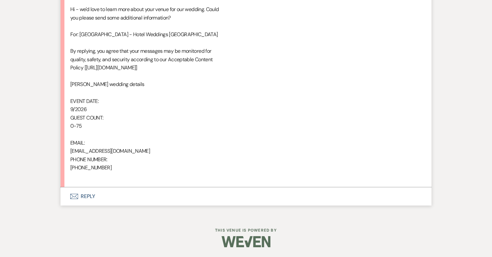
click at [84, 195] on button "Envelope Reply" at bounding box center [246, 196] width 371 height 18
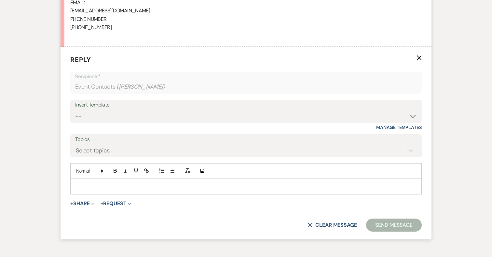
scroll to position [557, 0]
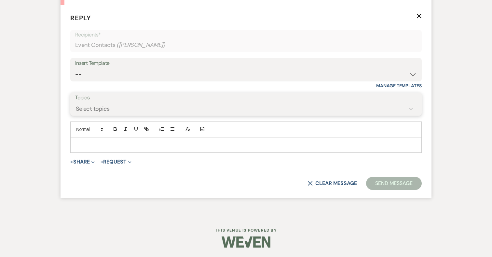
click at [151, 110] on div "Select topics" at bounding box center [240, 108] width 330 height 11
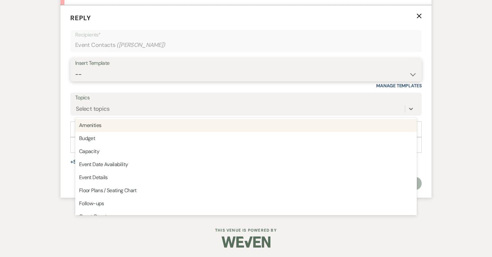
click at [162, 79] on select "-- 2024-25 Follow Up Buy Out Details Menu Tasting Invite Booking Email 2025-Wed…" at bounding box center [246, 74] width 342 height 13
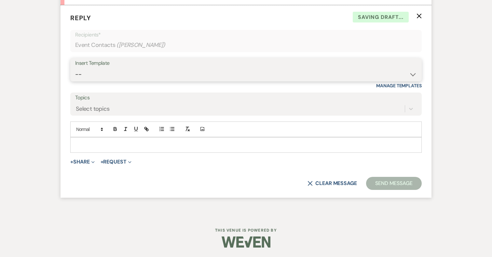
select select "5321"
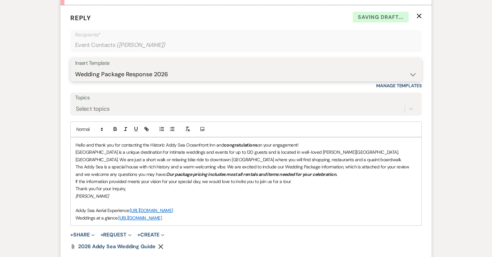
scroll to position [571, 0]
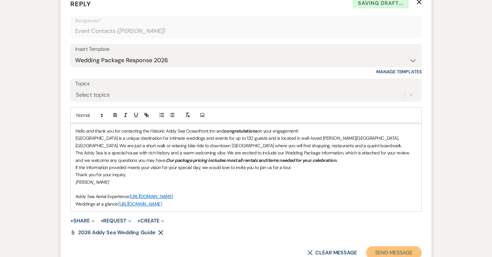
click at [381, 251] on button "Send Message" at bounding box center [394, 252] width 56 height 13
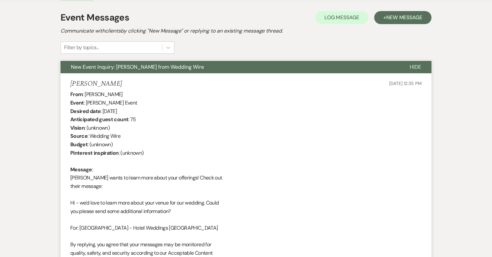
scroll to position [0, 0]
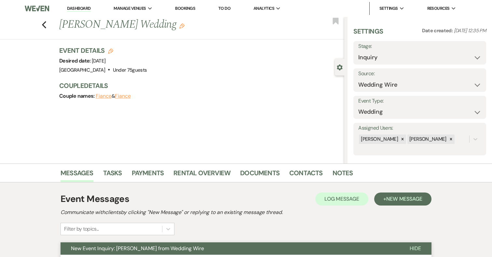
click at [74, 4] on li "Dashboard" at bounding box center [79, 8] width 30 height 13
click at [75, 10] on link "Dashboard" at bounding box center [78, 9] width 23 height 6
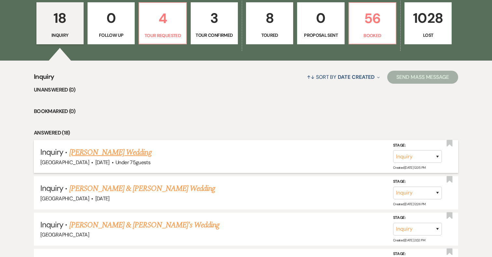
scroll to position [195, 0]
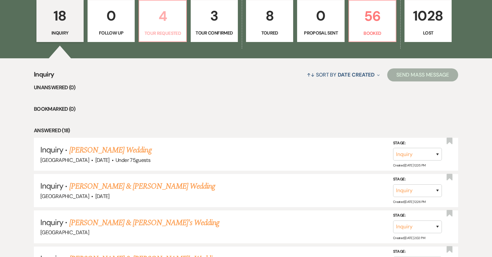
click at [169, 22] on p "4" at bounding box center [162, 16] width 39 height 22
select select "2"
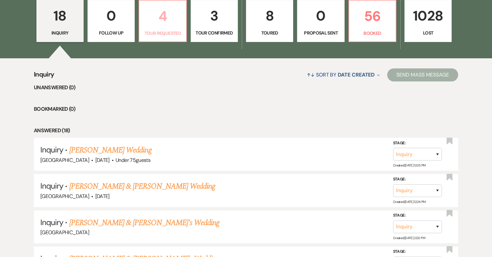
select select "2"
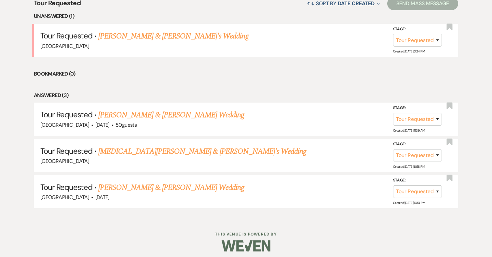
scroll to position [269, 0]
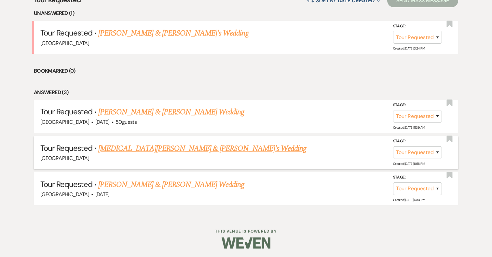
click at [158, 148] on link "Alli Perkins & Fiance's Wedding" at bounding box center [202, 149] width 208 height 12
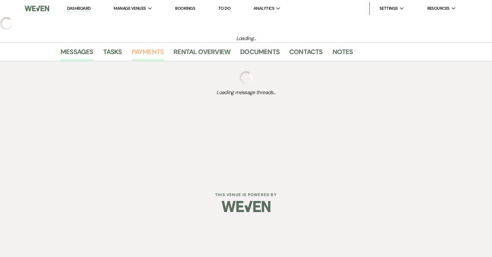
select select "2"
select select "17"
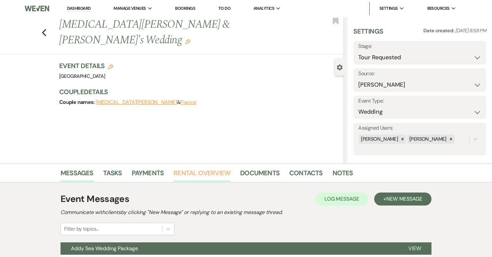
scroll to position [60, 0]
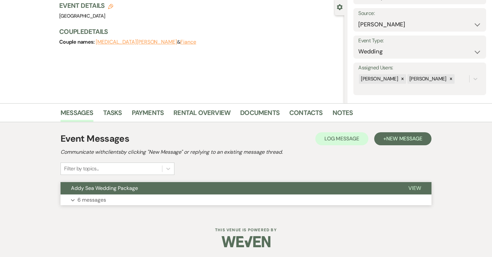
click at [157, 200] on button "Expand 6 messages" at bounding box center [246, 199] width 371 height 11
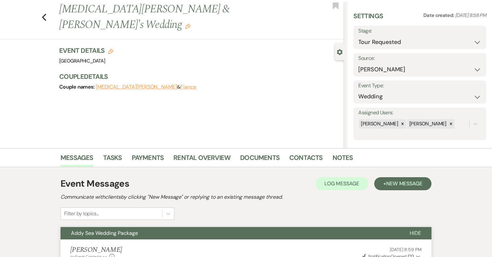
scroll to position [0, 0]
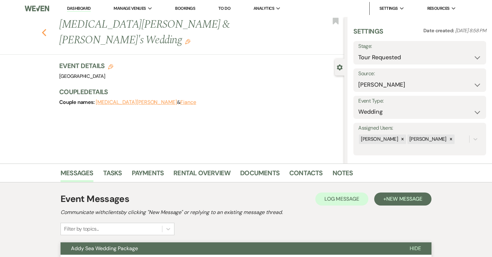
click at [45, 29] on icon "Previous" at bounding box center [44, 33] width 5 height 8
select select "2"
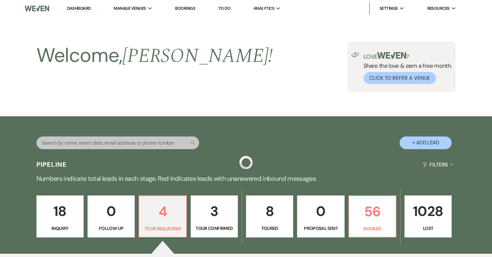
scroll to position [269, 0]
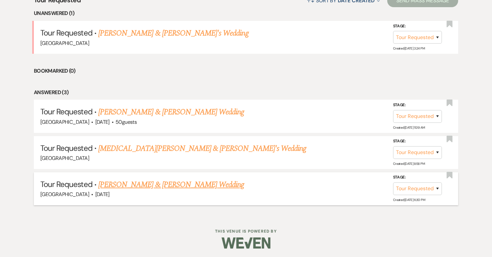
click at [163, 183] on link "Joe Gushen & Heidi Kamp's Wedding" at bounding box center [171, 185] width 146 height 12
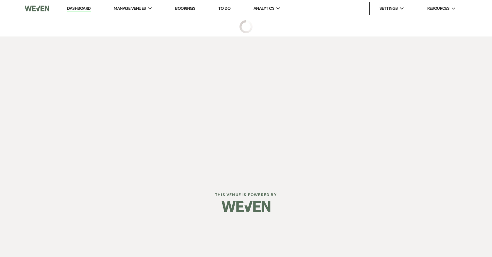
select select "2"
select select "5"
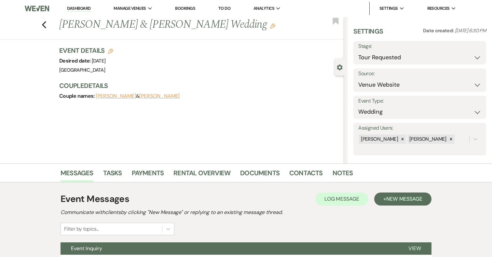
scroll to position [60, 0]
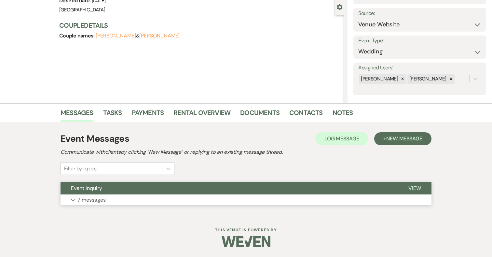
click at [205, 200] on button "Expand 7 messages" at bounding box center [246, 199] width 371 height 11
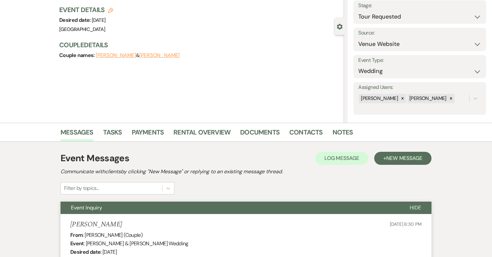
scroll to position [0, 0]
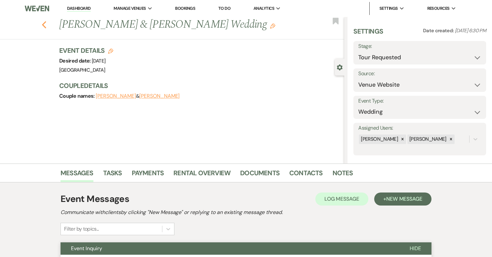
click at [43, 22] on icon "Previous" at bounding box center [44, 25] width 5 height 8
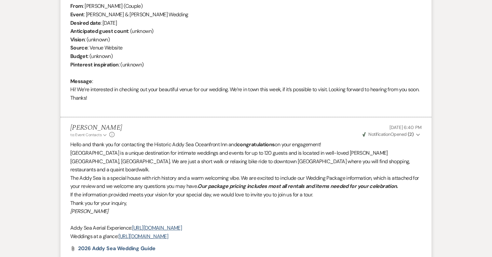
select select "2"
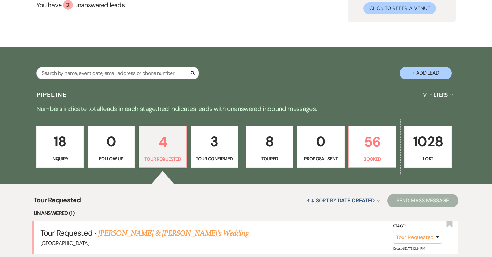
scroll to position [84, 0]
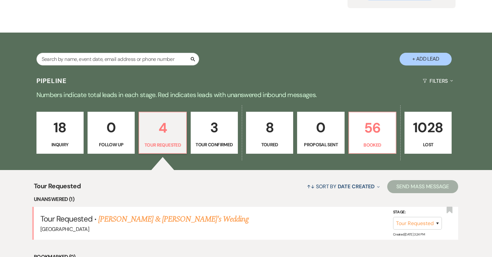
click at [217, 129] on p "3" at bounding box center [214, 128] width 39 height 22
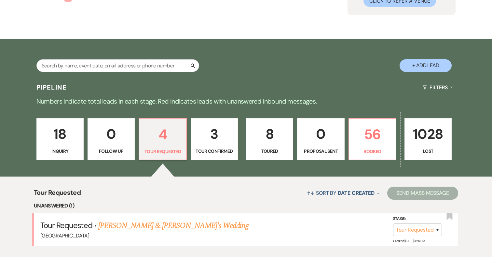
select select "4"
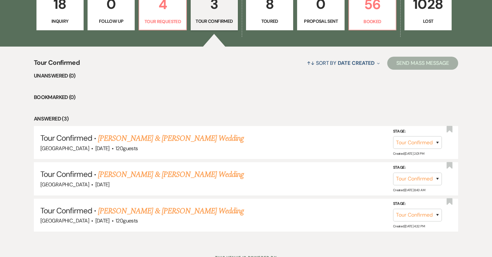
scroll to position [234, 0]
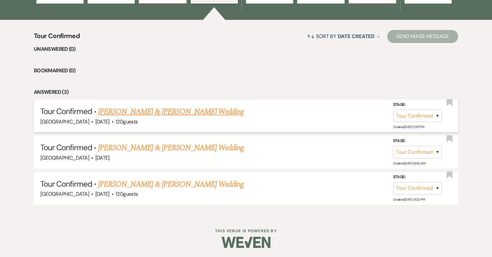
click at [188, 110] on link "Robert DeAngelis & Emily Mitchell's Wedding" at bounding box center [171, 112] width 146 height 12
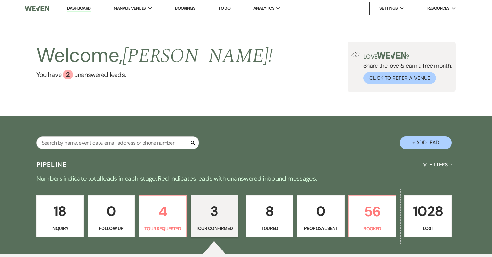
select select "4"
select select "5"
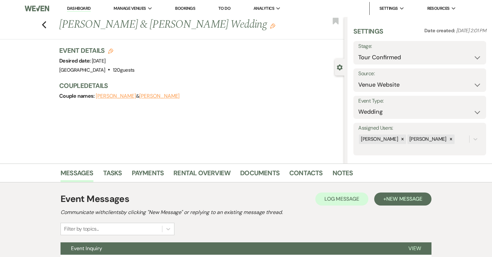
scroll to position [60, 0]
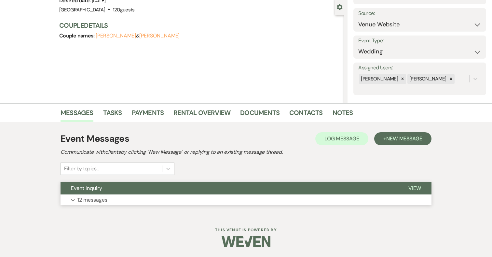
click at [214, 197] on button "Expand 12 messages" at bounding box center [246, 199] width 371 height 11
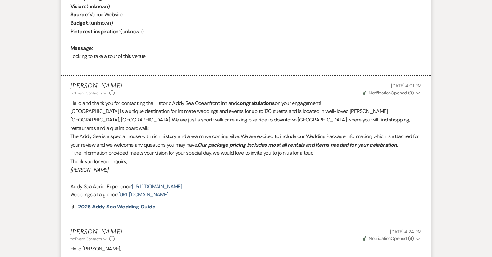
scroll to position [0, 0]
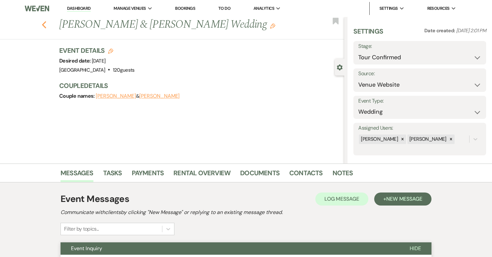
click at [44, 25] on icon "Previous" at bounding box center [44, 25] width 5 height 8
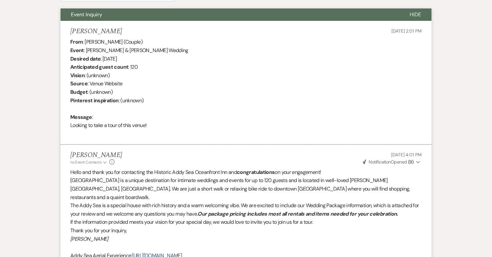
select select "4"
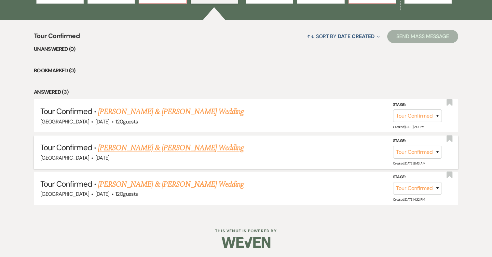
click at [154, 148] on link "Riley Cooper & Ashley Dyck's Wedding" at bounding box center [171, 148] width 146 height 12
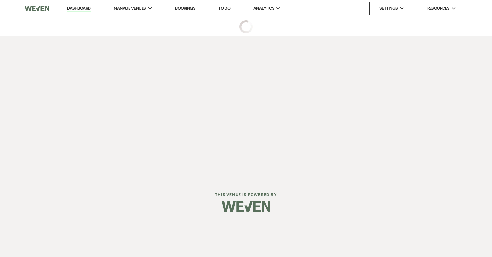
select select "4"
select select "5"
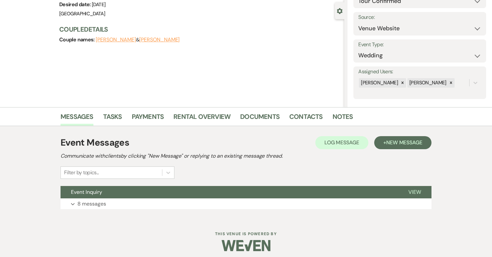
scroll to position [60, 0]
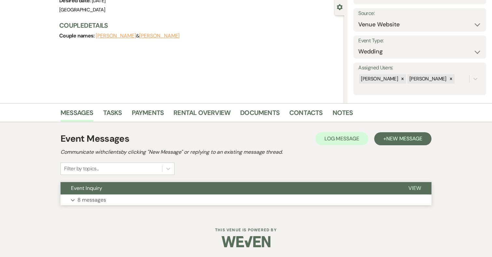
click at [142, 197] on button "Expand 8 messages" at bounding box center [246, 199] width 371 height 11
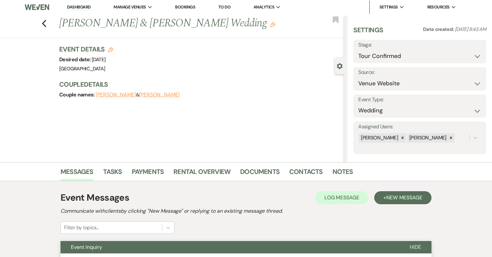
scroll to position [1, 0]
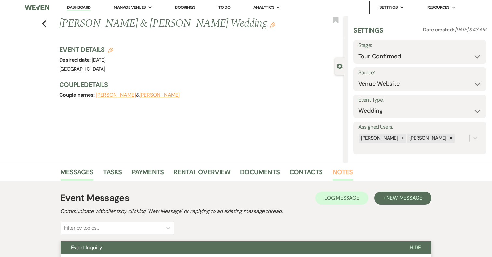
click at [338, 171] on link "Notes" at bounding box center [343, 174] width 21 height 14
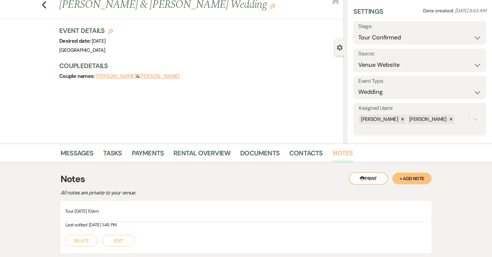
scroll to position [68, 0]
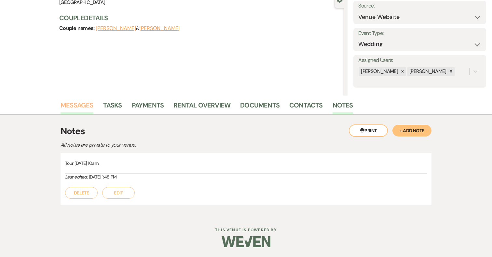
click at [78, 101] on link "Messages" at bounding box center [77, 107] width 33 height 14
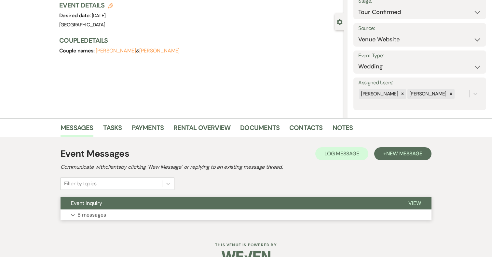
click at [183, 213] on button "Expand 8 messages" at bounding box center [246, 214] width 371 height 11
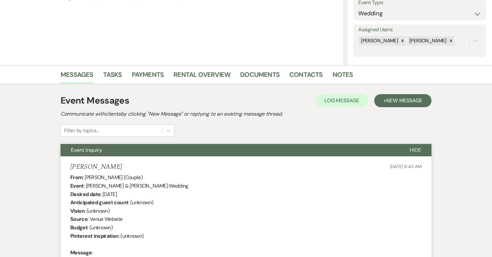
scroll to position [0, 0]
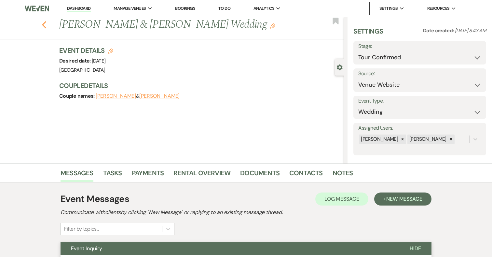
click at [43, 22] on icon "Previous" at bounding box center [44, 25] width 5 height 8
select select "4"
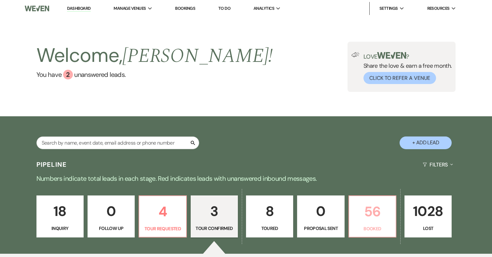
click at [371, 217] on p "56" at bounding box center [372, 211] width 39 height 22
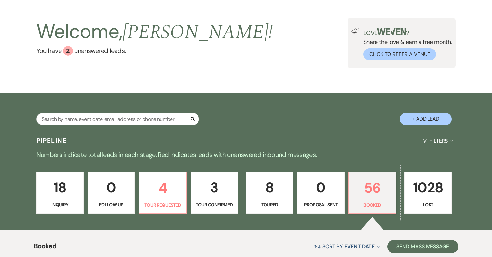
scroll to position [18, 0]
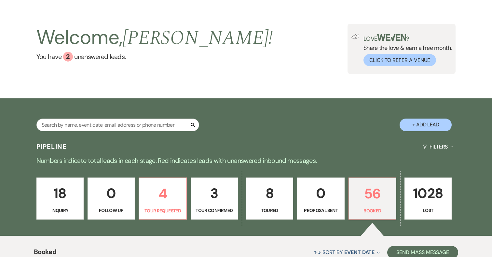
click at [219, 199] on p "3" at bounding box center [214, 193] width 39 height 22
select select "4"
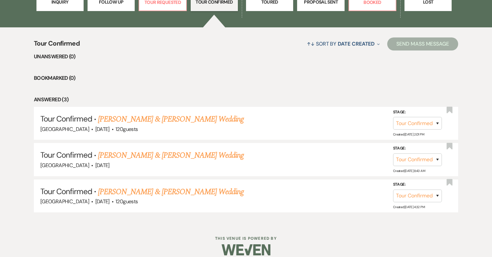
scroll to position [234, 0]
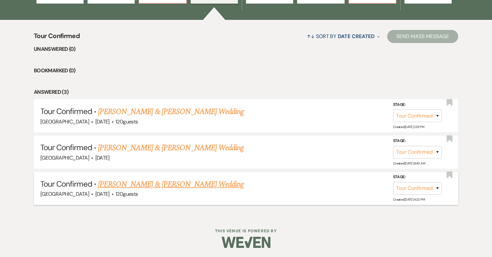
click at [180, 182] on link "Jack Williamson & Katie Crowley's Wedding" at bounding box center [171, 184] width 146 height 12
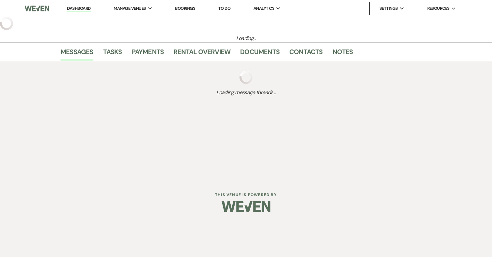
select select "4"
select select "5"
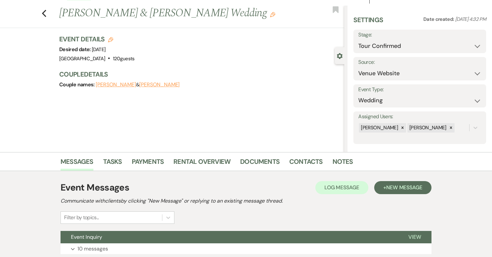
scroll to position [60, 0]
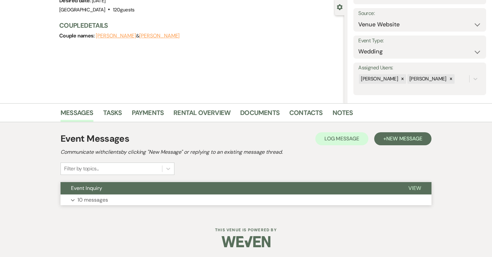
click at [146, 199] on button "Expand 10 messages" at bounding box center [246, 199] width 371 height 11
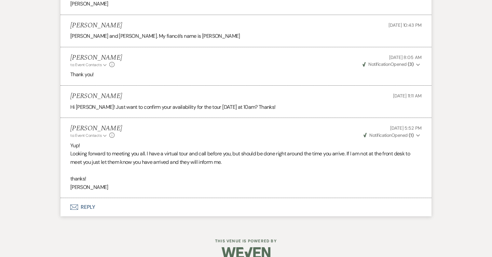
scroll to position [778, 0]
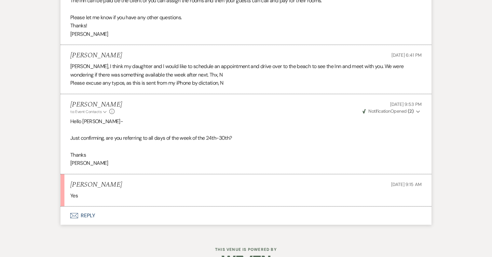
scroll to position [955, 0]
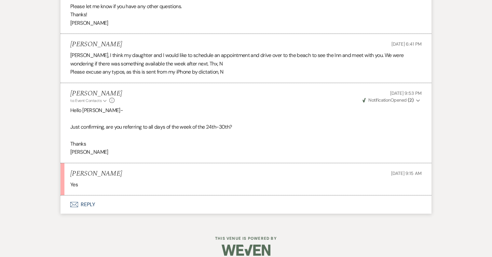
click at [88, 195] on button "Envelope Reply" at bounding box center [246, 204] width 371 height 18
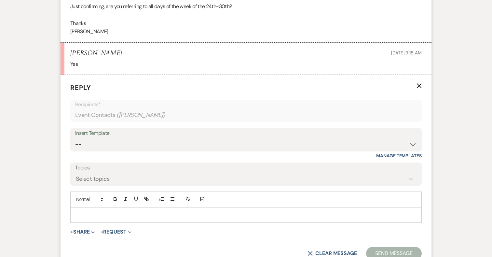
scroll to position [1098, 0]
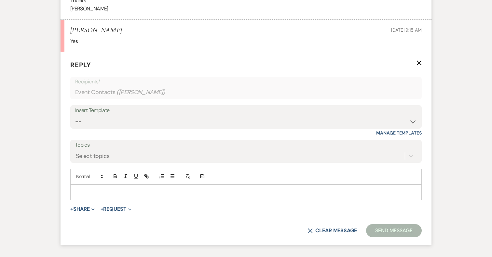
click at [97, 185] on div at bounding box center [246, 192] width 351 height 15
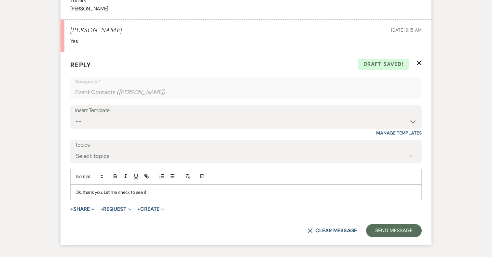
drag, startPoint x: 131, startPoint y: 183, endPoint x: 169, endPoint y: 183, distance: 38.1
click at [169, 188] on p "Ok, thank you. Let me check to see if" at bounding box center [246, 191] width 341 height 7
drag, startPoint x: 148, startPoint y: 184, endPoint x: 131, endPoint y: 184, distance: 17.6
click at [131, 188] on p "Ok, thank you. Let me check to see if" at bounding box center [246, 191] width 341 height 7
click at [248, 188] on p "Ok, thank you. Let me check my schedule and I will get back to you [DATE] with …" at bounding box center [246, 191] width 341 height 7
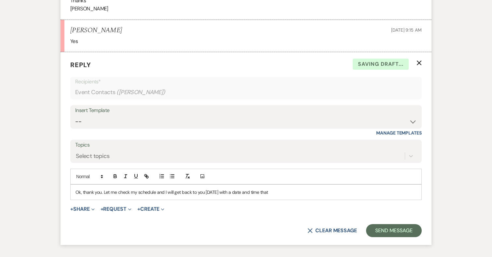
click at [274, 188] on p "Ok, thank you. Let me check my schedule and I will get back to you [DATE] with …" at bounding box center [246, 191] width 341 height 7
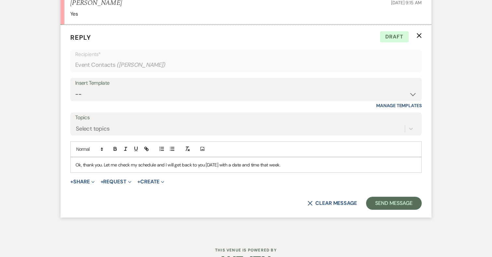
scroll to position [1126, 0]
click at [203, 160] on p "Ok, thank you. Let me check my schedule and I will get back to you [DATE] with …" at bounding box center [246, 163] width 341 height 7
click at [292, 160] on p "Ok, thank you. Let me check my schedule and I will get back to you [DATE] with …" at bounding box center [246, 163] width 341 height 7
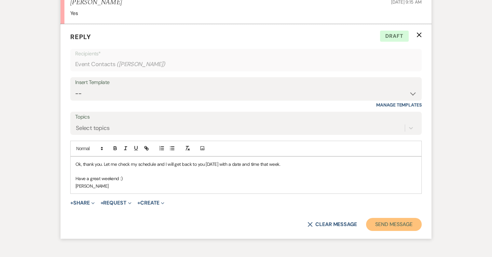
click at [386, 218] on button "Send Message" at bounding box center [394, 224] width 56 height 13
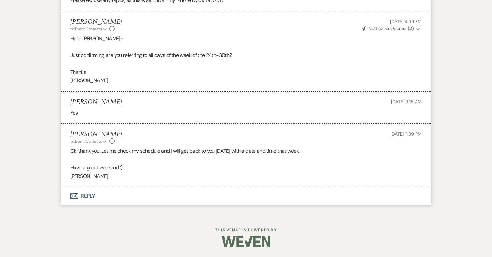
scroll to position [1018, 0]
